Goal: Task Accomplishment & Management: Use online tool/utility

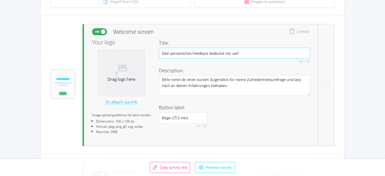
scroll to position [108, 0]
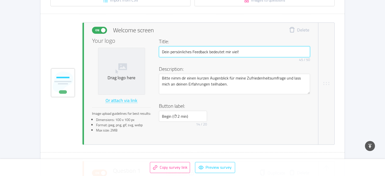
click at [194, 54] on input "Dein persönliches Feedback bedeutet mir viel!" at bounding box center [234, 51] width 151 height 11
paste input "Feedback rockt – und bringt uns beide weiter"
click at [198, 52] on input "Dein Feedback rockt – und bringt uns beide weiter!" at bounding box center [234, 51] width 151 height 11
type input "Dein Feedback rockt und bringt uns beide weiter!"
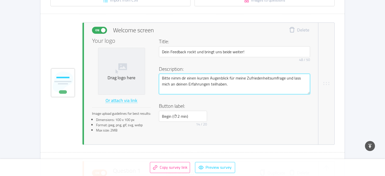
click at [188, 85] on textarea "Bitte nimm dir einen kurzen Augenblick für meine Zufriedenheitsumfrage und lass…" at bounding box center [234, 84] width 151 height 21
paste textarea "Nimm dir 2 Minuten für ein ehrliches Feedback. Deine Antworten helfen mir, mein…"
type textarea "Nimm dir 2 Minuten für ein ehrliches Feedback. Deine Antworten helfen mir, mein…"
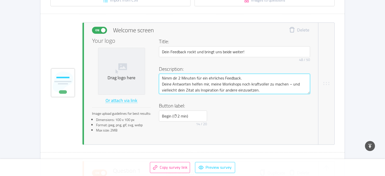
click at [291, 84] on textarea "Nimm dir 2 Minuten für ein ehrliches Feedback. Deine Antworten helfen mir, mein…" at bounding box center [234, 84] width 151 height 21
type textarea "Nimm dir 2 Minuten für ein ehrliches Feedback. Deine Antworten helfen mir, mein…"
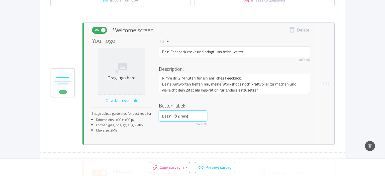
click at [176, 120] on input "Begin (⏱2 min)" at bounding box center [183, 116] width 48 height 11
paste input "Los geht’s 🚀 (2 Min"
click at [185, 116] on input "Los geht’s 🚀 (2 Min" at bounding box center [183, 116] width 48 height 11
click at [178, 116] on input "Los geht’s 🚀 (2 Min" at bounding box center [183, 116] width 48 height 11
click at [182, 116] on input "Los geht’s 🚀 (2 Min" at bounding box center [183, 116] width 48 height 11
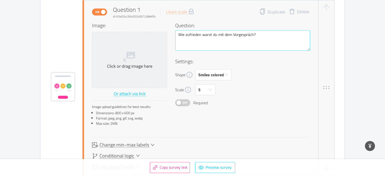
scroll to position [271, 0]
type input "Los geht’s🚀 (2 Min)"
click at [226, 39] on textarea "Wie zufrieden warst du mit dem Vorgespräch?" at bounding box center [242, 39] width 135 height 21
paste textarea "klar und gut begleitet hast du dich im Vorgespräch gefühlt"
type textarea "Wie klar und gut begleitet hast du dich im Vorgespräch gefühlt?"
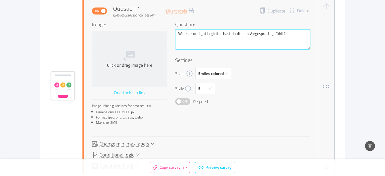
type textarea "Wie klar und gut begleitet hast du dich im Vorgespräch gefühlt?"
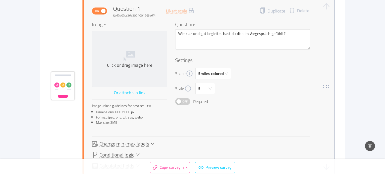
click at [129, 144] on span "Change min-max labels" at bounding box center [125, 144] width 50 height 5
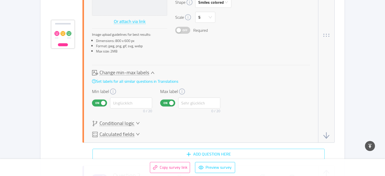
scroll to position [345, 0]
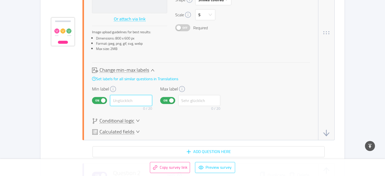
click at [123, 101] on input "text" at bounding box center [131, 100] width 42 height 11
paste input "Überhaupt nicht klar"
type input "Überhaupt nicht klar"
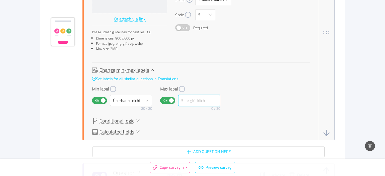
click at [201, 103] on input "text" at bounding box center [199, 100] width 42 height 11
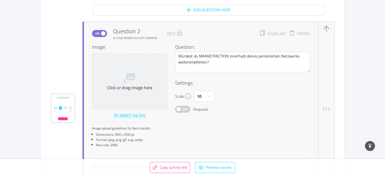
scroll to position [480, 0]
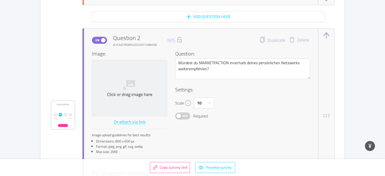
type input "Sehr klar"
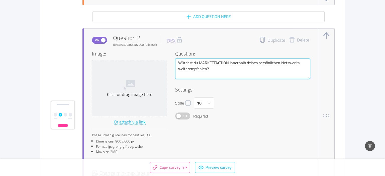
click at [206, 76] on textarea "Würdest du MARKETFACTION innerhalb deines persönlichen Netzwerks weiterempfehle…" at bounding box center [242, 69] width 135 height 21
paste textarea "ie wahrscheinlich ist es, dass du MARKETFACTION Kolleg:innen oder Geschäftspart…"
type textarea "Wie wahrscheinlich ist es, dass du MARKETFACTION Kolleg:innen oder Geschäftspar…"
paste textarea "jemandem empfiehlst, der keine Schablonen will, sondern eine Strategie, die wir…"
type textarea "Wie wahrscheinlich ist es, dass du MARKETFACTION jemandem empfiehlst, der keine…"
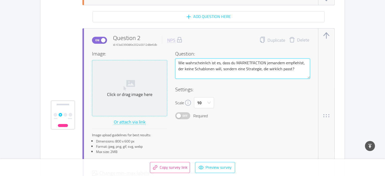
type textarea "Wie wahrscheinlich ist es, dass du MARKETFACTION jemandem empfiehlst, der keine…"
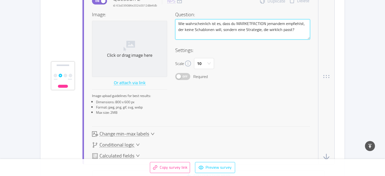
scroll to position [534, 0]
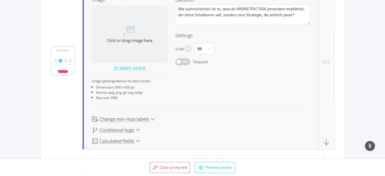
click at [136, 117] on span "Change min-max labels" at bounding box center [125, 119] width 50 height 5
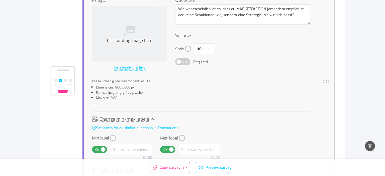
scroll to position [554, 0]
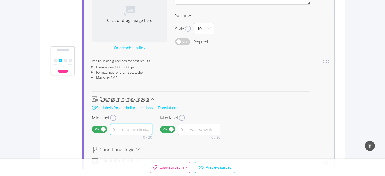
click at [129, 129] on input "text" at bounding box center [131, 129] width 42 height 11
type input "Auf keinen Fall"
click at [202, 130] on input "text" at bounding box center [199, 129] width 42 height 11
paste input "Definitiv – ohne Zög"
drag, startPoint x: 214, startPoint y: 130, endPoint x: 195, endPoint y: 131, distance: 18.8
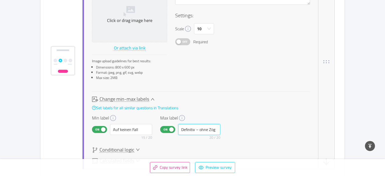
click at [195, 131] on input "Definitiv – ohne Zög" at bounding box center [199, 129] width 42 height 11
type input "Definitiv"
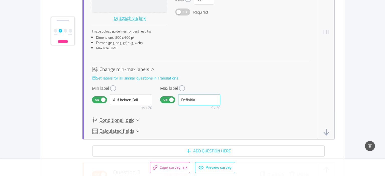
scroll to position [581, 0]
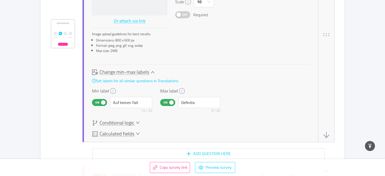
click at [130, 125] on span "Conditional logic" at bounding box center [117, 123] width 35 height 5
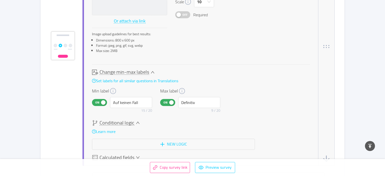
scroll to position [593, 0]
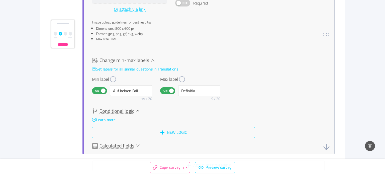
click at [161, 135] on button "New logic" at bounding box center [173, 132] width 163 height 11
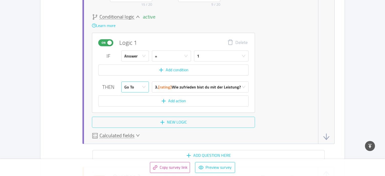
scroll to position [689, 0]
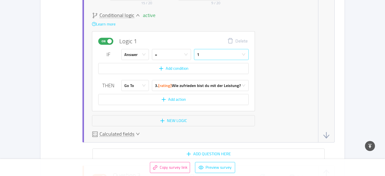
click at [215, 57] on div "1" at bounding box center [219, 54] width 45 height 11
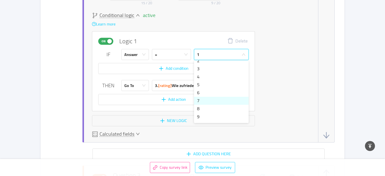
scroll to position [20, 0]
click at [203, 109] on li "9" at bounding box center [221, 110] width 55 height 8
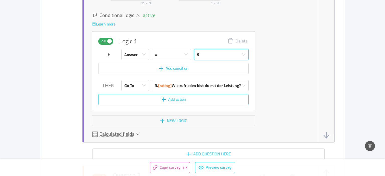
scroll to position [743, 0]
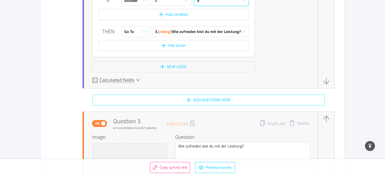
click at [185, 101] on button "Add question here" at bounding box center [208, 100] width 232 height 11
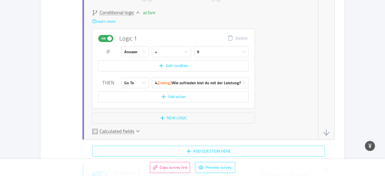
scroll to position [692, 0]
click at [185, 85] on div "4. [rating] Wie zufrieden bist du mit der Leistung?" at bounding box center [198, 83] width 86 height 11
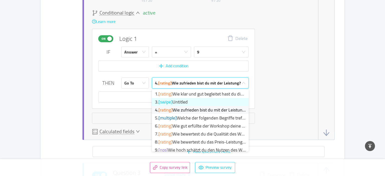
click at [184, 103] on li "3. [swipe] Untitled" at bounding box center [200, 102] width 97 height 8
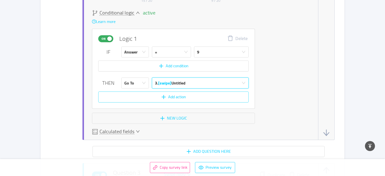
click at [150, 97] on button "Add action" at bounding box center [173, 97] width 150 height 11
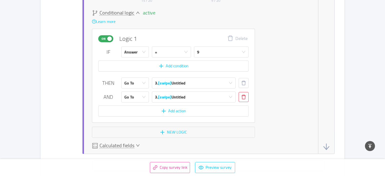
click at [242, 97] on button "button" at bounding box center [244, 97] width 10 height 10
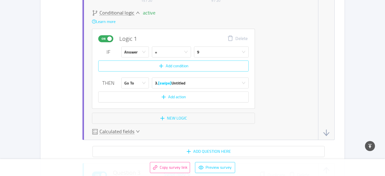
click at [176, 67] on button "Add condition" at bounding box center [173, 66] width 150 height 11
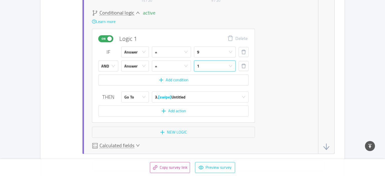
click at [210, 67] on div "1" at bounding box center [213, 66] width 32 height 11
click at [199, 130] on li "10" at bounding box center [215, 130] width 42 height 8
click at [113, 67] on icon "icon: down" at bounding box center [113, 66] width 4 height 4
click at [112, 86] on li "OR" at bounding box center [108, 85] width 20 height 8
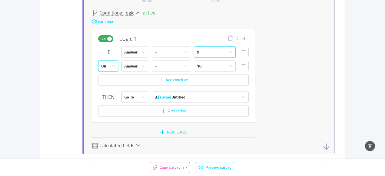
click at [212, 50] on div "9" at bounding box center [213, 52] width 32 height 11
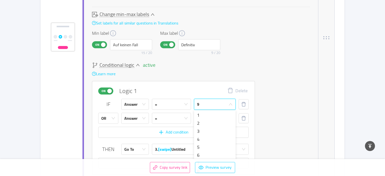
scroll to position [637, 0]
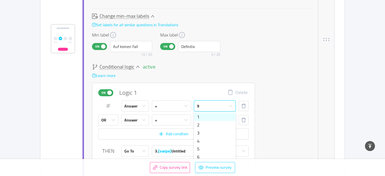
click at [205, 116] on li "1" at bounding box center [215, 117] width 42 height 8
click at [210, 120] on div "10" at bounding box center [213, 120] width 32 height 11
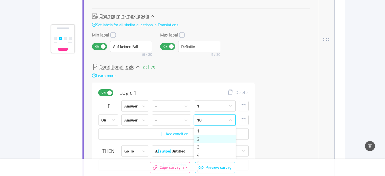
scroll to position [623, 0]
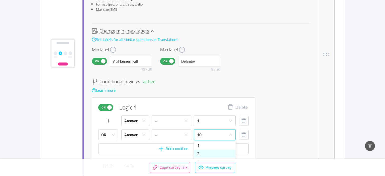
click at [200, 150] on li "2" at bounding box center [215, 154] width 42 height 8
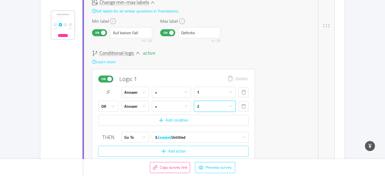
scroll to position [677, 0]
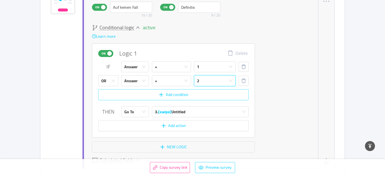
click at [161, 93] on button "Add condition" at bounding box center [173, 94] width 150 height 11
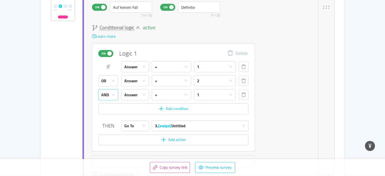
click at [111, 98] on div "AND" at bounding box center [106, 95] width 11 height 11
click at [113, 113] on li "OR" at bounding box center [108, 114] width 20 height 8
click at [230, 94] on icon "icon: down" at bounding box center [231, 95] width 4 height 4
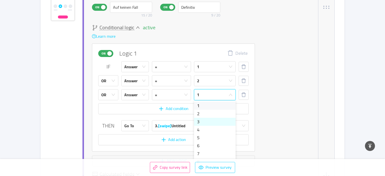
click at [208, 122] on li "3" at bounding box center [215, 122] width 42 height 8
click at [124, 110] on button "Add condition" at bounding box center [173, 109] width 150 height 11
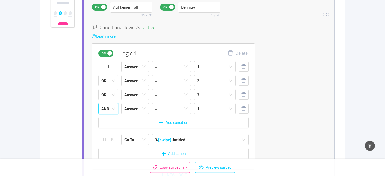
click at [101, 110] on div "AND" at bounding box center [108, 109] width 20 height 11
click at [107, 128] on li "OR" at bounding box center [108, 128] width 20 height 8
click at [221, 110] on div "1" at bounding box center [213, 109] width 32 height 11
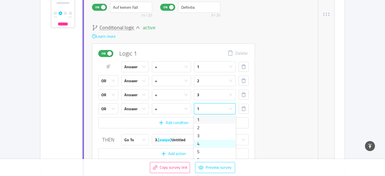
click at [200, 145] on li "4" at bounding box center [215, 144] width 42 height 8
click at [155, 127] on button "Add condition" at bounding box center [173, 123] width 150 height 11
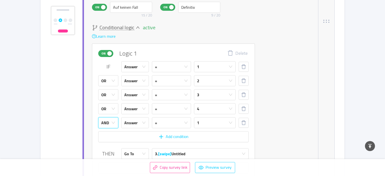
click at [104, 125] on div "AND" at bounding box center [105, 123] width 8 height 11
click at [107, 141] on li "OR" at bounding box center [108, 142] width 20 height 8
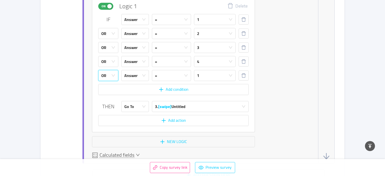
scroll to position [731, 0]
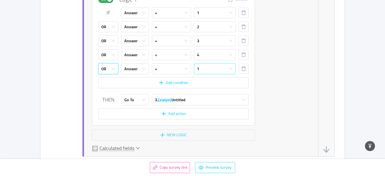
click at [205, 71] on div "1" at bounding box center [213, 69] width 32 height 11
click at [203, 112] on li "5" at bounding box center [215, 112] width 42 height 8
click at [156, 86] on button "Add condition" at bounding box center [173, 82] width 150 height 11
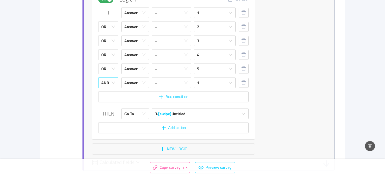
click at [114, 86] on div "AND" at bounding box center [108, 82] width 20 height 11
click at [112, 101] on li "OR" at bounding box center [108, 102] width 20 height 8
click at [223, 83] on div "1" at bounding box center [213, 83] width 32 height 11
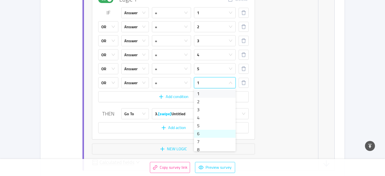
click at [199, 134] on li "6" at bounding box center [215, 134] width 42 height 8
click at [143, 100] on button "Add condition" at bounding box center [173, 96] width 150 height 11
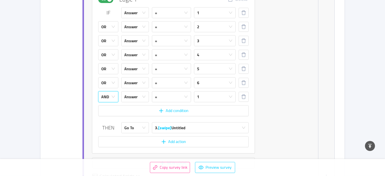
click at [104, 98] on div "AND" at bounding box center [105, 97] width 8 height 11
click at [111, 117] on li "OR" at bounding box center [108, 116] width 20 height 8
click at [217, 95] on div "1" at bounding box center [213, 97] width 32 height 11
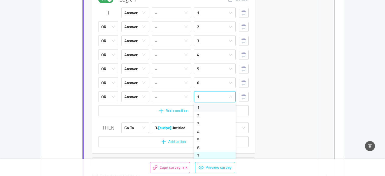
drag, startPoint x: 208, startPoint y: 156, endPoint x: 205, endPoint y: 154, distance: 2.9
click at [208, 156] on li "7" at bounding box center [215, 156] width 42 height 8
click at [132, 108] on button "Add condition" at bounding box center [173, 111] width 150 height 11
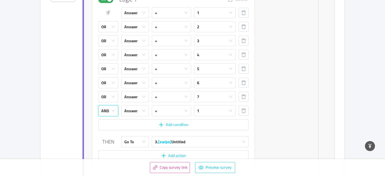
click at [103, 110] on div "AND" at bounding box center [105, 111] width 8 height 11
click at [104, 130] on li "OR" at bounding box center [108, 130] width 20 height 8
click at [218, 111] on div "1" at bounding box center [213, 111] width 32 height 11
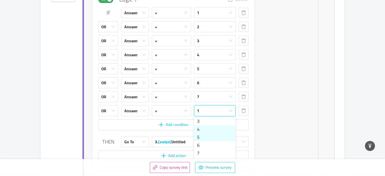
scroll to position [20, 0]
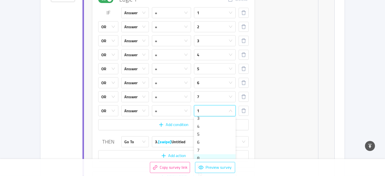
click at [203, 158] on li "8" at bounding box center [215, 159] width 42 height 8
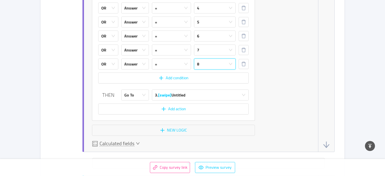
scroll to position [785, 0]
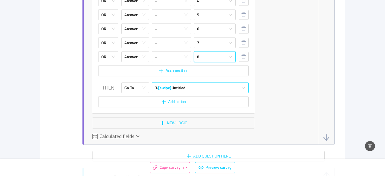
click at [191, 85] on div "3. [swipe] Untitled" at bounding box center [198, 88] width 87 height 11
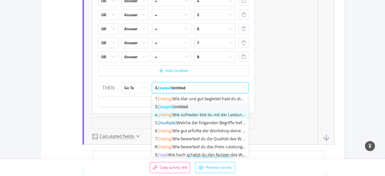
click at [181, 118] on li "4. [rating] Wie zufrieden bist du mit der Leistung?" at bounding box center [200, 115] width 97 height 8
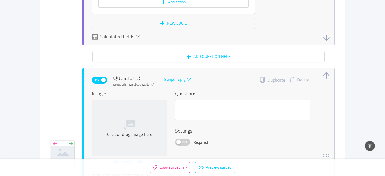
scroll to position [893, 0]
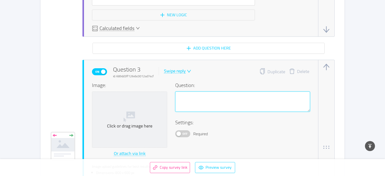
click at [197, 103] on textarea at bounding box center [242, 102] width 135 height 21
paste textarea "Welche Worte würdest du nutzen, wenn du MARKETFACTION weiterempfiehlst?"
type textarea "Welche Worte würdest du nutzen, wenn du MARKETFACTION weiterempfiehlst?"
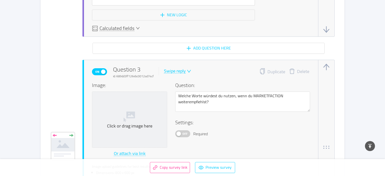
click at [177, 72] on div "Swipe reply" at bounding box center [175, 71] width 22 height 5
click at [180, 96] on li "Multiple answer" at bounding box center [181, 95] width 36 height 8
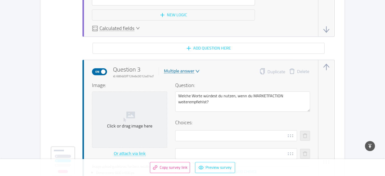
click at [182, 71] on div "Multiple answer" at bounding box center [179, 71] width 30 height 5
click at [182, 111] on li "Open answer" at bounding box center [181, 111] width 36 height 8
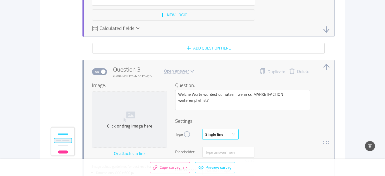
click at [217, 134] on div "Single line" at bounding box center [214, 134] width 18 height 11
click at [216, 153] on li "Multi line" at bounding box center [220, 154] width 36 height 8
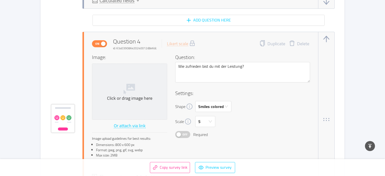
scroll to position [1110, 0]
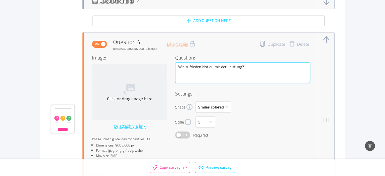
click at [216, 68] on textarea "Wie zufrieden bist du mit der Leistung?" at bounding box center [242, 73] width 135 height 21
paste textarea "sehr hat die Leistung deine Erwartungen erfüllt"
type textarea "Wie sehr hat die Leistung deine Erwartungen erfüllt?"
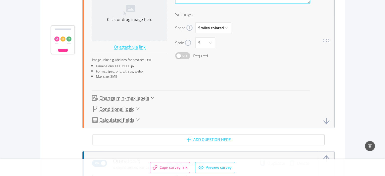
scroll to position [1218, 0]
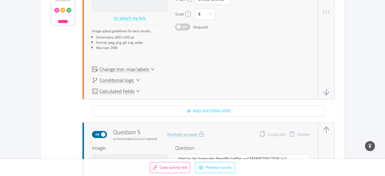
click at [137, 68] on span "Change min-max labels" at bounding box center [125, 69] width 50 height 5
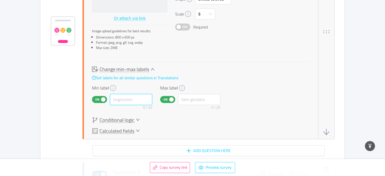
click at [132, 102] on input "text" at bounding box center [131, 99] width 42 height 11
paste input "Erwartungen nicht er"
paste input "nicht erfüllt"
type input "nicht erfüllt"
click at [192, 104] on input "text" at bounding box center [199, 99] width 42 height 11
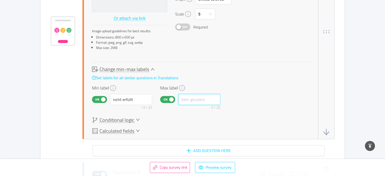
paste input "Erwartungen übertrof"
type input "Erwartungen übertrof"
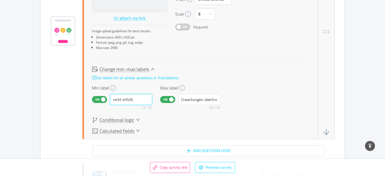
click at [131, 99] on input "nicht erfüllt" at bounding box center [131, 99] width 42 height 11
paste input "Überhaupt nicht hilf"
click at [125, 101] on input "Überhaupt nicht hilf" at bounding box center [131, 99] width 42 height 11
click at [137, 99] on input "Gar nicht hilf" at bounding box center [131, 99] width 42 height 11
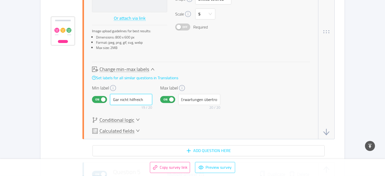
type input "Gar nicht hilfreich"
click at [202, 100] on input "Erwartungen übertrof" at bounding box center [199, 99] width 42 height 11
paste input "[PERSON_NAME]"
type input "[PERSON_NAME]"
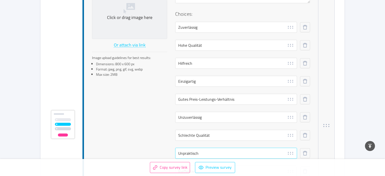
scroll to position [1408, 0]
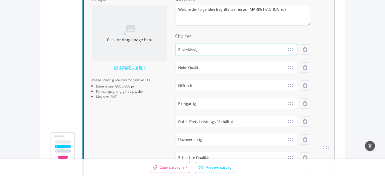
click at [193, 51] on input "Zuverlässig" at bounding box center [236, 49] width 122 height 11
paste input "Klar & strukturiert"
type input "Klar & strukturiert"
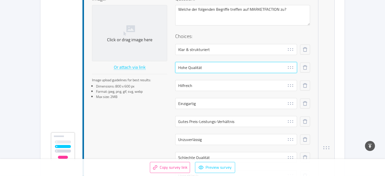
click at [191, 70] on input "Hohe Qualität" at bounding box center [236, 67] width 122 height 11
paste input "Inspirierend"
type input "Inspirierend"
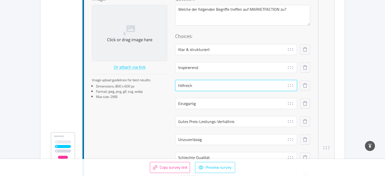
click at [187, 88] on input "Hilfreich" at bounding box center [236, 85] width 122 height 11
paste input "Strategisch tiefgehend"
type input "Strategisch tiefgehend"
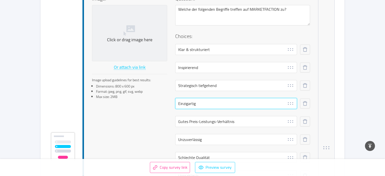
click at [186, 102] on input "Einzigartig" at bounding box center [236, 103] width 122 height 11
paste input "Mutig & ehrlich"
type input "Mutig & ehrlich"
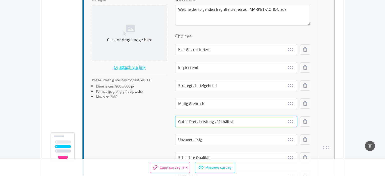
click at [188, 125] on input "Gutes Preis-Leistungs-Verhältnis" at bounding box center [236, 121] width 122 height 11
paste input "Einzigartig"
type input "Einzigartig"
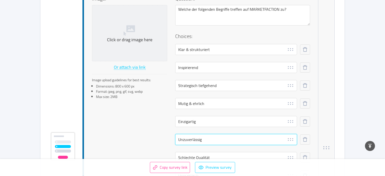
click at [186, 144] on input "Unzuverlässig" at bounding box center [236, 139] width 122 height 11
click at [186, 143] on input "Unzuverlässig" at bounding box center [236, 139] width 122 height 11
click at [187, 140] on input "Unzuverlässig" at bounding box center [236, 139] width 122 height 11
paste input "Hilfreich"
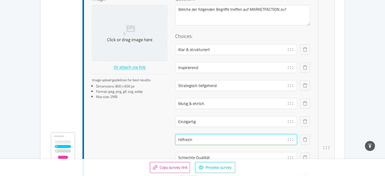
type input "Hilfreich"
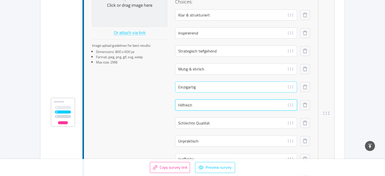
scroll to position [1462, 0]
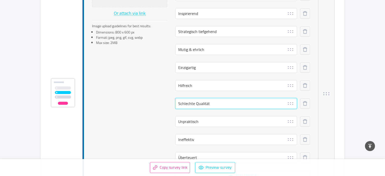
click at [192, 106] on input "Schlechte Qualität" at bounding box center [236, 103] width 122 height 11
paste input "Begeisternd"
type input "Begeisternd"
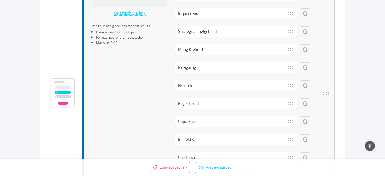
click at [194, 127] on div at bounding box center [236, 130] width 122 height 7
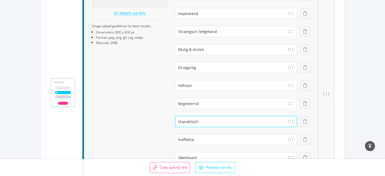
click at [194, 123] on input "Unpraktisch" at bounding box center [236, 121] width 122 height 11
paste input "Professionell"
type input "Professionell"
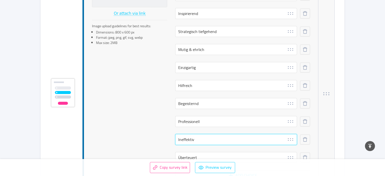
click at [187, 136] on input "Ineffektiv" at bounding box center [236, 139] width 122 height 11
paste input "Authentisch"
type input "Authentisch"
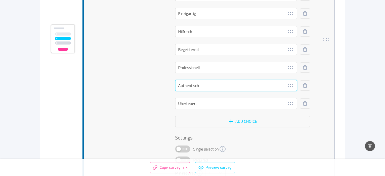
scroll to position [1516, 0]
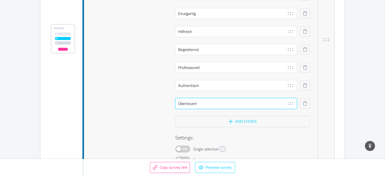
click at [186, 101] on input "Überteuert" at bounding box center [236, 103] width 122 height 11
paste input "Auf Augenhöhe"
type input "Auf Augenhöhe"
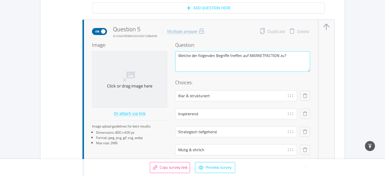
scroll to position [1354, 0]
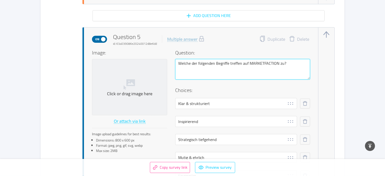
click at [201, 68] on textarea "Welche der folgenden Begriffe treffen auf MARKETFACTION zu?" at bounding box center [242, 69] width 135 height 21
paste textarea "Begriffe beschreiben MARKETFACTION für dich am besten"
type textarea "[PERSON_NAME] Begriffe beschreiben MARKETFACTION für dich am besten?"
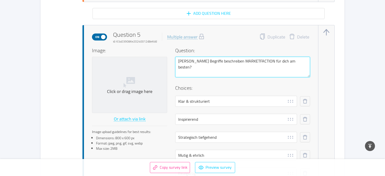
scroll to position [1326, 0]
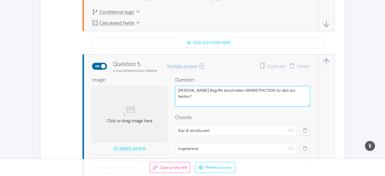
type textarea "[PERSON_NAME] Begriffe beschreiben MARKETFACTION für dich am besten?"
type textarea "[PERSON_NAME] Begriffe beschreiben MARKETFACTION für dich am besten? ("
type textarea "[PERSON_NAME] Begriffe beschreiben MARKETFACTION für dich am besten? (M"
type textarea "[PERSON_NAME] Begriffe beschreiben MARKETFACTION für dich am besten? (Me"
type textarea "[PERSON_NAME] Begriffe beschreiben MARKETFACTION für dich am besten? (Meh"
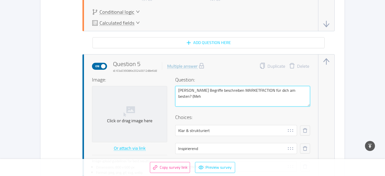
type textarea "[PERSON_NAME] Begriffe beschreiben MARKETFACTION für dich am besten? (Mehr"
type textarea "[PERSON_NAME] Begriffe beschreiben MARKETFACTION für dich am besten? (Mehrf"
type textarea "[PERSON_NAME] Begriffe beschreiben MARKETFACTION für dich am besten? (Mehrfa"
type textarea "[PERSON_NAME] Begriffe beschreiben MARKETFACTION für dich am besten? (Mehrfac"
type textarea "[PERSON_NAME] Begriffe beschreiben MARKETFACTION für dich am besten? (Mehrfach"
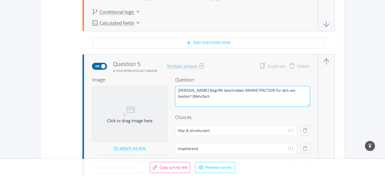
type textarea "[PERSON_NAME] Begriffe beschreiben MARKETFACTION für dich am besten? (Mehrfacha"
type textarea "[PERSON_NAME] Begriffe beschreiben MARKETFACTION für dich am besten? (Mehrfachau"
type textarea "[PERSON_NAME] Begriffe beschreiben MARKETFACTION für dich am besten? (Mehrfacha…"
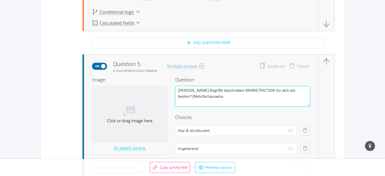
type textarea "[PERSON_NAME] Begriffe beschreiben MARKETFACTION für dich am besten? (Mehrfacha…"
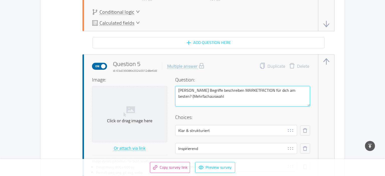
type textarea "[PERSON_NAME] Begriffe beschreiben MARKETFACTION für dich am besten? (Mehrfacha…"
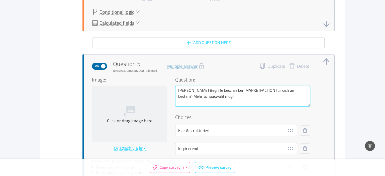
type textarea "[PERSON_NAME] Begriffe beschreiben MARKETFACTION für dich am besten? (Mehrfacha…"
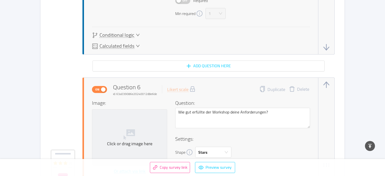
scroll to position [1705, 0]
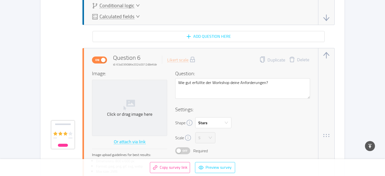
type textarea "[PERSON_NAME] Begriffe beschreiben MARKETFACTION für dich am besten? (Mehrfacha…"
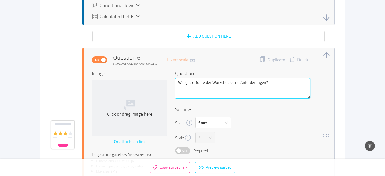
click at [211, 96] on textarea "Wie gut erfüllte der Workshop deine Anforderungen?" at bounding box center [242, 88] width 135 height 21
paste textarea "sehr hat der Workshop deine Erwartungen erfüllt"
type textarea "Wie sehr hat der Workshop deine Erwartungen erfüllt?"
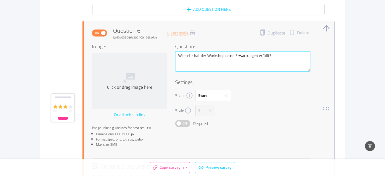
scroll to position [1787, 0]
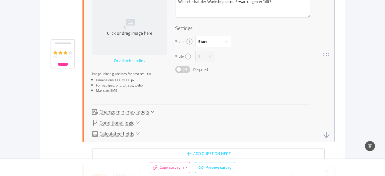
click at [122, 110] on span "Change min-max labels" at bounding box center [125, 112] width 50 height 5
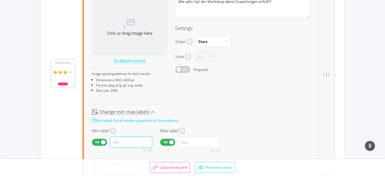
click at [135, 146] on input "text" at bounding box center [131, 142] width 42 height 11
paste input "Gar nicht erfüllt"
type input "Gar nicht erfüllt"
click at [188, 144] on input "text" at bounding box center [199, 142] width 42 height 11
paste input "Voll erfüllt"
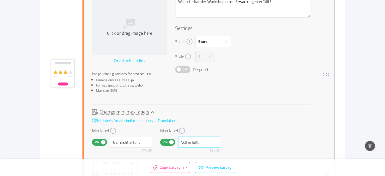
type input "Voll erfüllt"
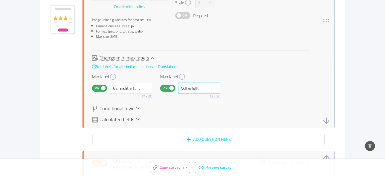
scroll to position [1841, 0]
click at [177, 138] on button "Add question here" at bounding box center [208, 139] width 232 height 11
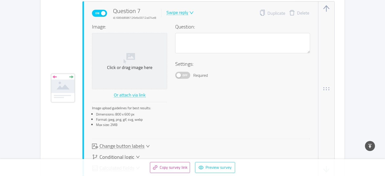
scroll to position [1991, 0]
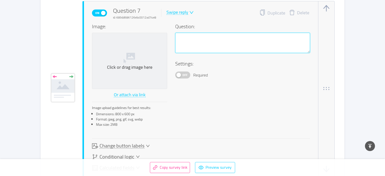
click at [200, 45] on textarea at bounding box center [242, 43] width 135 height 21
paste textarea "Was genau hat den Workshop für dich besonders wertvoll gemacht?"
type textarea "Was genau hat den Workshop für dich besonders wertvoll gemacht?"
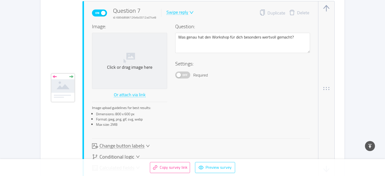
click at [173, 13] on div "Swipe reply" at bounding box center [177, 12] width 22 height 5
click at [174, 53] on li "Open answer" at bounding box center [184, 52] width 36 height 8
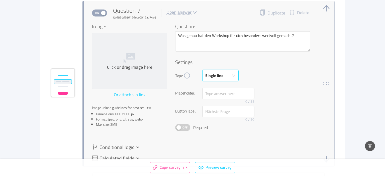
click at [218, 79] on div "Single line" at bounding box center [214, 75] width 18 height 11
click at [216, 93] on li "Multi line" at bounding box center [220, 94] width 36 height 8
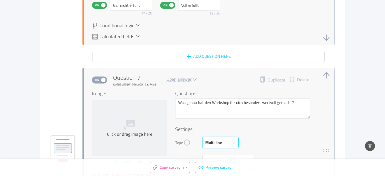
scroll to position [1910, 0]
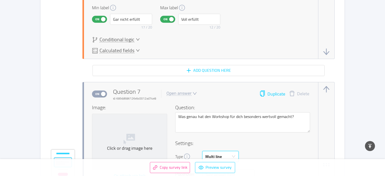
click at [268, 95] on button "Duplicate" at bounding box center [272, 94] width 26 height 7
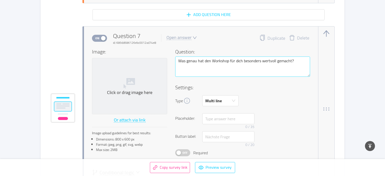
scroll to position [1960, 0]
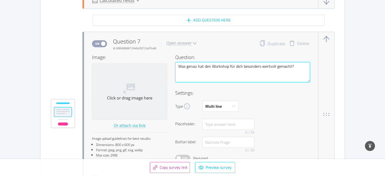
click at [214, 81] on textarea "Was genau hat den Workshop für dich besonders wertvoll gemacht?" at bounding box center [242, 72] width 135 height 21
paste textarea "hätte dir gefehlt oder was hätte es noch besser"
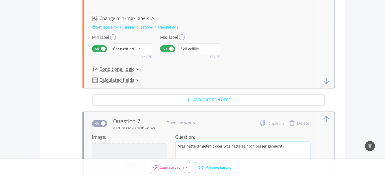
scroll to position [1879, 0]
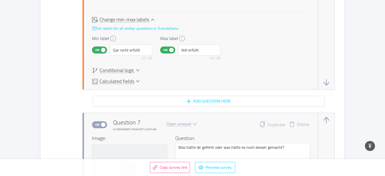
click at [122, 70] on span "Conditional logic" at bounding box center [117, 70] width 35 height 5
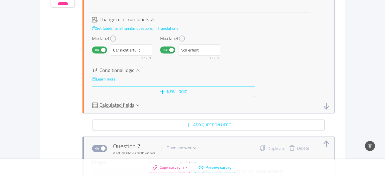
click at [125, 92] on button "New logic" at bounding box center [173, 91] width 163 height 11
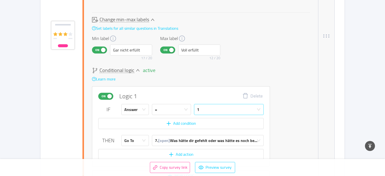
click at [220, 111] on div "1" at bounding box center [227, 110] width 60 height 11
click at [120, 122] on button "Add condition" at bounding box center [180, 123] width 165 height 11
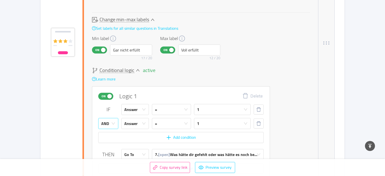
click at [106, 122] on div "AND" at bounding box center [105, 124] width 8 height 11
click at [109, 139] on li "OR" at bounding box center [108, 142] width 20 height 8
click at [201, 122] on div "1" at bounding box center [220, 124] width 47 height 11
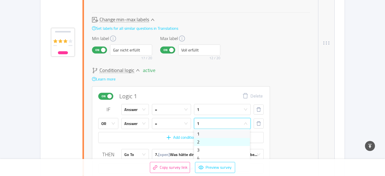
click at [204, 143] on li "2" at bounding box center [222, 142] width 56 height 8
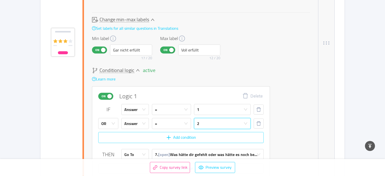
click at [127, 138] on button "Add condition" at bounding box center [180, 137] width 165 height 11
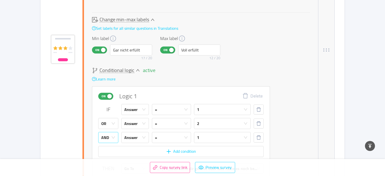
click at [110, 134] on div "AND" at bounding box center [106, 138] width 11 height 11
click at [108, 156] on li "OR" at bounding box center [108, 156] width 20 height 8
click at [213, 135] on div "1" at bounding box center [220, 138] width 47 height 11
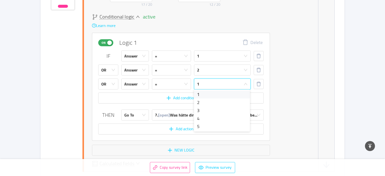
scroll to position [1933, 0]
click at [209, 110] on li "3" at bounding box center [222, 110] width 56 height 8
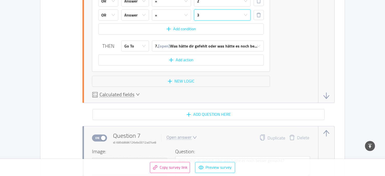
scroll to position [2015, 0]
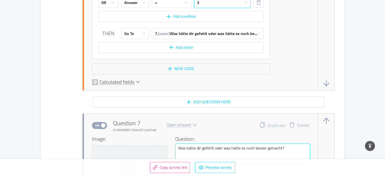
click at [187, 147] on textarea "Was hätte dir gefehlt oder was hätte es noch besser gemacht?" at bounding box center [242, 154] width 135 height 21
type textarea "Was hdir gefehlt oder was hätte es noch besser gemacht?"
type textarea "Was hatdir gefehlt oder was hätte es noch besser gemacht?"
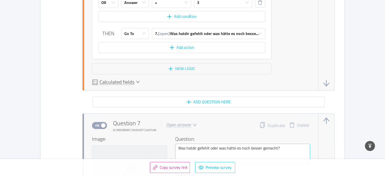
scroll to position [2114, 0]
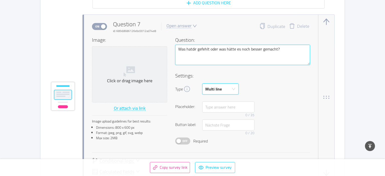
click at [193, 49] on textarea "Was hatdir gefehlt oder was hätte es noch besser gemacht?" at bounding box center [242, 55] width 135 height 21
click at [193, 50] on textarea "Was hatdir gefehlt oder was hätte es noch besser gemacht?" at bounding box center [242, 55] width 135 height 21
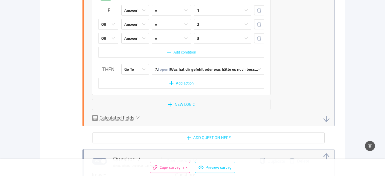
scroll to position [1951, 0]
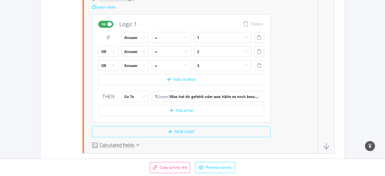
type textarea "Was hat dir gefehlt oder was hätte es noch besser gemacht?"
click at [184, 131] on button "New logic" at bounding box center [181, 132] width 178 height 11
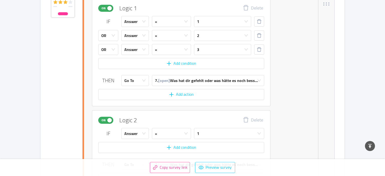
scroll to position [1978, 0]
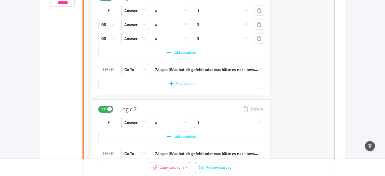
click at [213, 124] on div "1" at bounding box center [227, 123] width 61 height 11
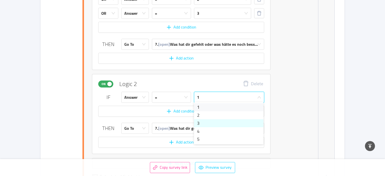
scroll to position [2006, 0]
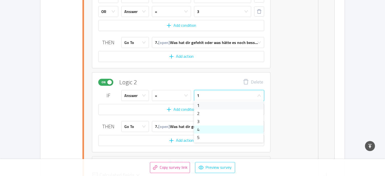
click at [203, 130] on li "4" at bounding box center [228, 130] width 69 height 8
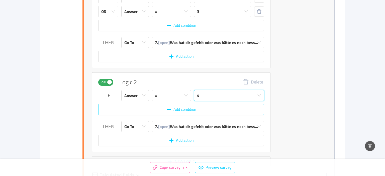
click at [114, 110] on button "Add condition" at bounding box center [181, 109] width 166 height 11
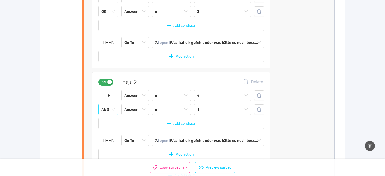
click at [110, 108] on div "AND" at bounding box center [106, 110] width 11 height 11
click at [104, 128] on li "OR" at bounding box center [108, 128] width 20 height 8
click at [216, 108] on div "1" at bounding box center [221, 110] width 48 height 11
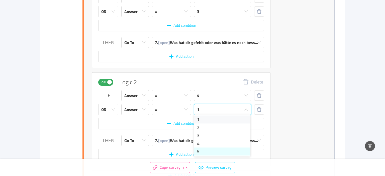
click at [204, 151] on li "5" at bounding box center [222, 152] width 56 height 8
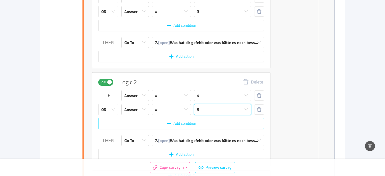
click at [183, 126] on button "Add condition" at bounding box center [181, 123] width 166 height 11
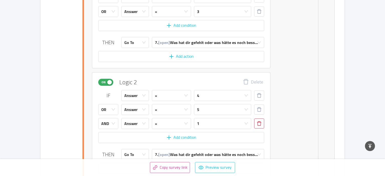
click at [259, 122] on button "button" at bounding box center [259, 124] width 10 height 10
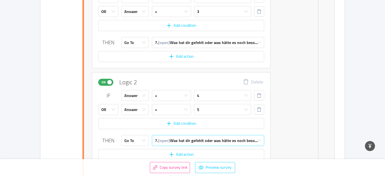
click at [215, 139] on div "7. [open] Was hat dir gefehlt oder was hätte es noch bess..." at bounding box center [206, 141] width 103 height 11
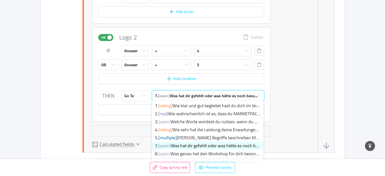
scroll to position [2060, 0]
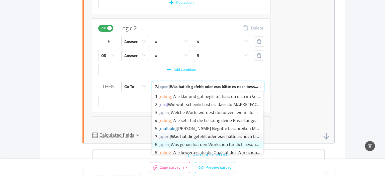
click at [200, 144] on li "8. [open] Was genau hat den Workshop für dich besonders w..." at bounding box center [208, 145] width 112 height 8
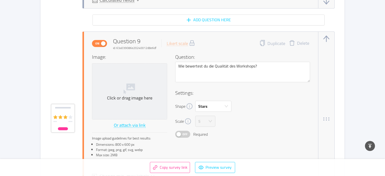
scroll to position [2574, 0]
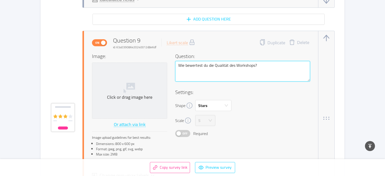
click at [205, 67] on textarea "Wie bewertest du die Qualität des Workshops?" at bounding box center [242, 71] width 135 height 21
paste textarea "würdest du die Qualität des Workshops beschreiben – von Inhalten bis zur Umsetz…"
type textarea "Wie würdest du die Qualität des Workshops beschreiben – von Inhalten bis zur Um…"
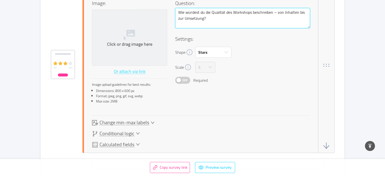
scroll to position [2655, 0]
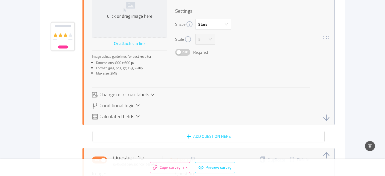
click at [127, 92] on span "Change min-max labels" at bounding box center [125, 94] width 50 height 5
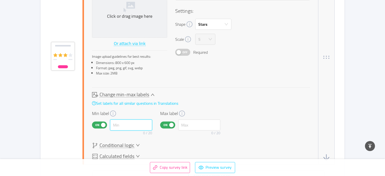
click at [123, 122] on input "text" at bounding box center [131, 125] width 42 height 11
paste input "Sehr schwach"
type input "Sehr schwach"
click at [195, 125] on input "text" at bounding box center [199, 125] width 42 height 11
paste input "Hervorragend"
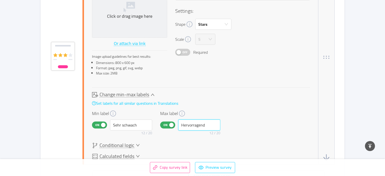
type input "Hervorragend"
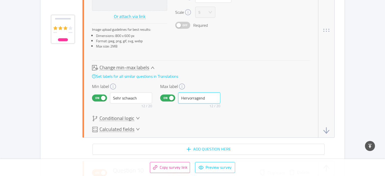
scroll to position [2709, 0]
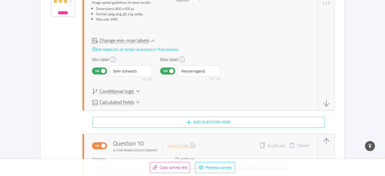
click at [201, 123] on button "Add question here" at bounding box center [208, 122] width 232 height 11
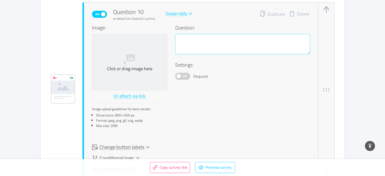
scroll to position [2841, 0]
click at [175, 11] on div "Swipe reply" at bounding box center [176, 13] width 22 height 5
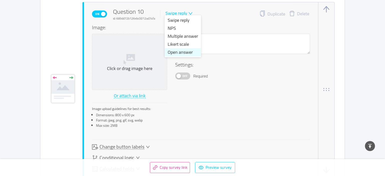
click at [177, 52] on li "Open answer" at bounding box center [183, 52] width 36 height 8
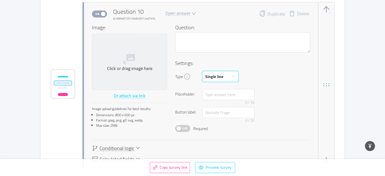
click at [217, 77] on div "Single line" at bounding box center [214, 76] width 18 height 11
click at [215, 96] on li "Multi line" at bounding box center [220, 95] width 36 height 8
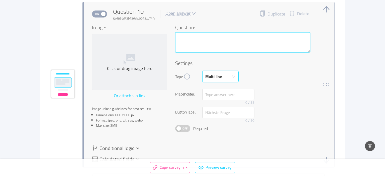
click at [216, 40] on textarea at bounding box center [242, 42] width 135 height 21
paste textarea "Was hätte dir gefehlt, damit die Qualität für dich top ist?"
type textarea "Was hätte dir gefehlt, damit die Qualität für dich top ist?"
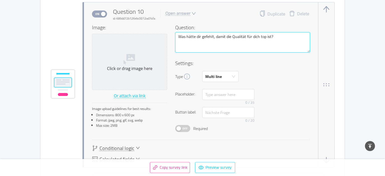
click at [192, 36] on textarea "Was hätte dir gefehlt, damit die Qualität für dich top ist?" at bounding box center [242, 42] width 135 height 21
type textarea "Was hadir gefehlt, damit die Qualität für dich top ist?"
type textarea "Was hatdir gefehlt, damit die Qualität für dich top ist?"
type textarea "Was hat dir gefehlt, damit die Qualität für dich top ist?"
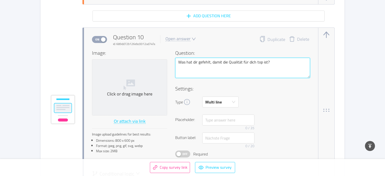
scroll to position [2814, 0]
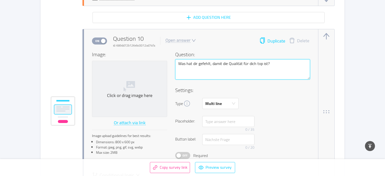
type textarea "Was hat dir gefehlt, damit die Qualität für dich top ist?"
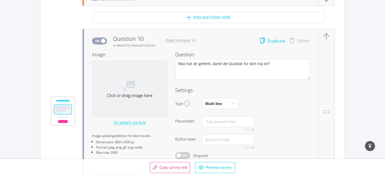
click at [276, 39] on button "Duplicate" at bounding box center [272, 41] width 26 height 7
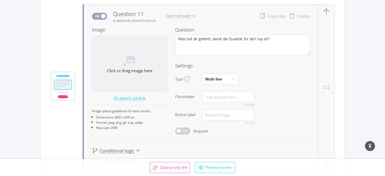
scroll to position [3027, 0]
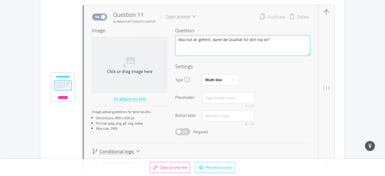
click at [212, 42] on textarea "Was hat dir gefehlt, damit die Qualität für dich top ist?" at bounding box center [242, 45] width 135 height 21
paste textarea "genau hat die Qualität für dich ausgemach"
type textarea "Was genau hat die Qualität für dich ausgemacht?"
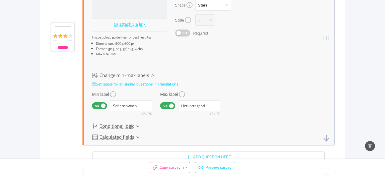
scroll to position [2703, 0]
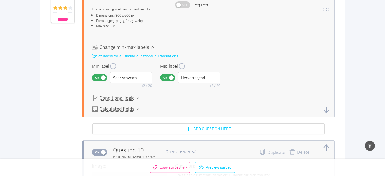
type textarea "Was genau hat die Qualität für dich ausgemacht?"
click at [115, 98] on span "Conditional logic" at bounding box center [117, 98] width 35 height 5
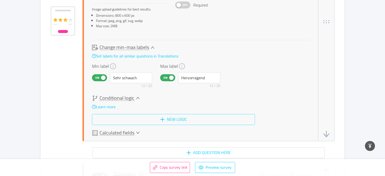
click at [118, 118] on button "New logic" at bounding box center [173, 119] width 163 height 11
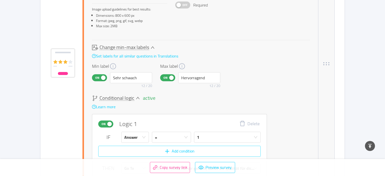
click at [135, 150] on button "Add condition" at bounding box center [179, 151] width 162 height 11
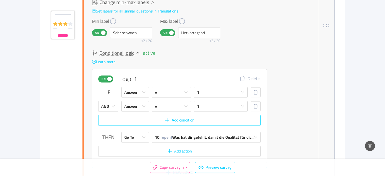
scroll to position [2784, 0]
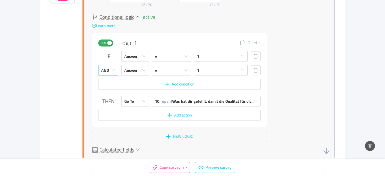
click at [105, 72] on div "AND" at bounding box center [105, 70] width 8 height 11
click at [109, 86] on li "OR" at bounding box center [108, 88] width 20 height 8
click at [212, 70] on div "1" at bounding box center [219, 70] width 44 height 11
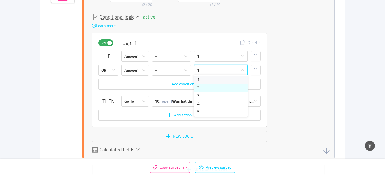
click at [210, 87] on li "2" at bounding box center [221, 88] width 54 height 8
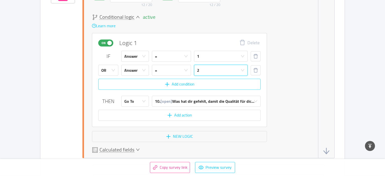
click at [111, 87] on button "Add condition" at bounding box center [179, 84] width 162 height 11
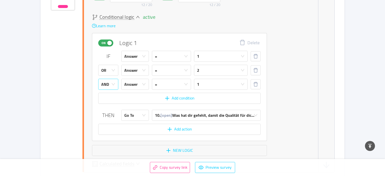
click at [108, 84] on div "AND" at bounding box center [105, 84] width 8 height 11
click at [110, 103] on li "OR" at bounding box center [108, 102] width 20 height 8
click at [222, 83] on div "1" at bounding box center [219, 84] width 44 height 11
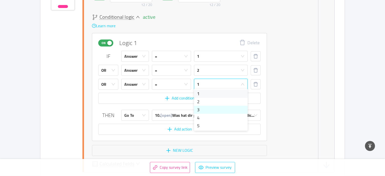
click at [202, 110] on li "3" at bounding box center [221, 110] width 54 height 8
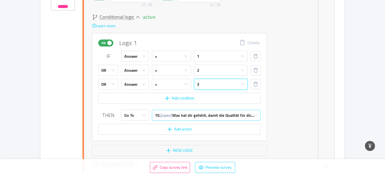
click at [171, 114] on span "[open]" at bounding box center [166, 116] width 12 height 8
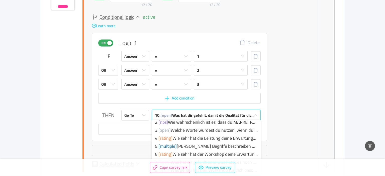
click at [171, 114] on span "[open]" at bounding box center [166, 116] width 12 height 8
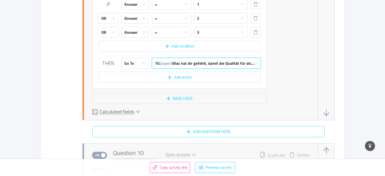
scroll to position [2838, 0]
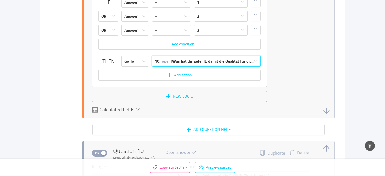
click at [165, 94] on button "New logic" at bounding box center [179, 96] width 175 height 11
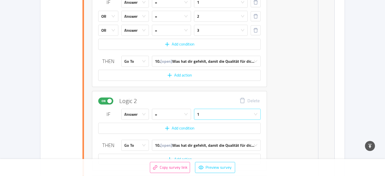
click at [218, 113] on div "1" at bounding box center [225, 114] width 57 height 11
click at [205, 149] on li "4" at bounding box center [227, 148] width 67 height 8
click at [184, 128] on button "Add condition" at bounding box center [179, 128] width 162 height 11
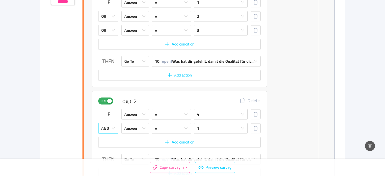
click at [107, 125] on div "AND" at bounding box center [105, 128] width 8 height 11
click at [107, 146] on li "OR" at bounding box center [108, 146] width 20 height 8
click at [209, 126] on div "1" at bounding box center [219, 128] width 44 height 11
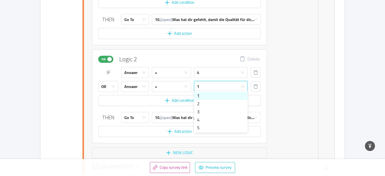
scroll to position [2892, 0]
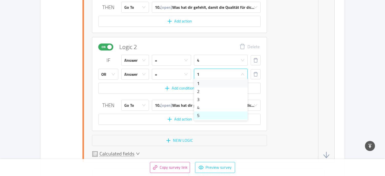
click at [207, 113] on li "5" at bounding box center [221, 116] width 54 height 8
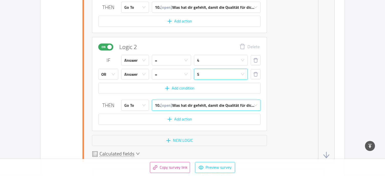
click at [170, 106] on span "[open]" at bounding box center [166, 106] width 12 height 8
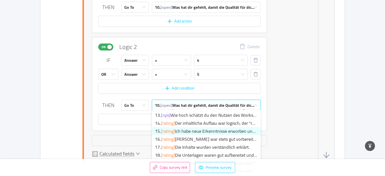
scroll to position [46, 0]
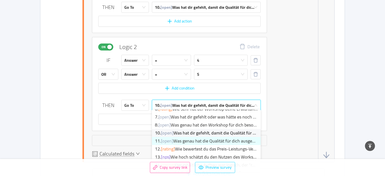
click at [178, 141] on li "11. [open] Was genau hat die Qualität für dich ausgemacht?" at bounding box center [206, 141] width 109 height 8
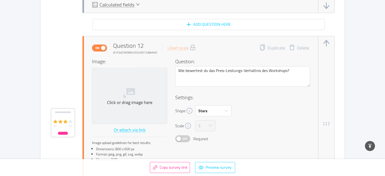
scroll to position [3434, 0]
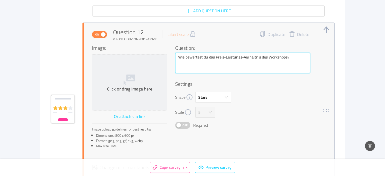
click at [211, 66] on textarea "Wie bewertest du das Preis-Leistungs-Verhältnis des Workshops?" at bounding box center [242, 63] width 135 height 21
paste textarea "stimmig empfandest du das Verhältnis von Preis und Mehrwert"
type textarea "Wie stimmig empfandest du das Verhältnis von Preis und Mehrwert des Workshops?"
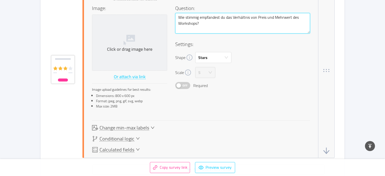
scroll to position [3488, 0]
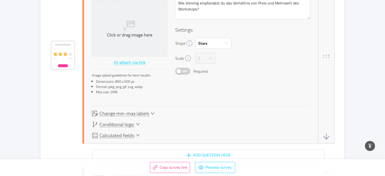
click at [130, 112] on span "Change min-max labels" at bounding box center [125, 113] width 50 height 5
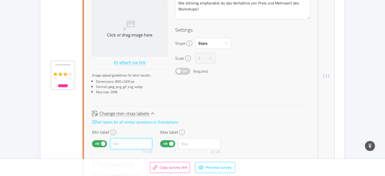
click at [131, 143] on input "text" at bounding box center [131, 144] width 42 height 11
paste input "nicht lohnend"
type input "Gar nicht lohnend"
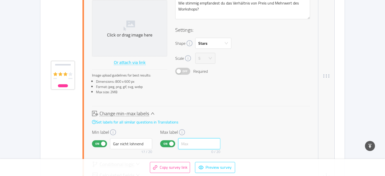
click at [209, 139] on input "text" at bounding box center [199, 144] width 42 height 11
paste input "Absolut lohnend"
type input "Absolut lohnend"
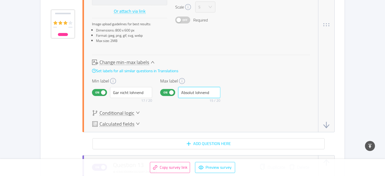
scroll to position [3569, 0]
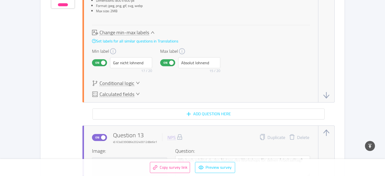
click at [133, 83] on span "Conditional logic" at bounding box center [117, 83] width 35 height 5
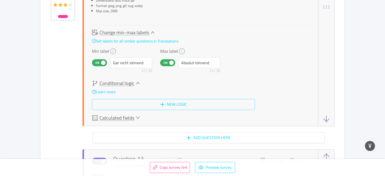
click at [135, 101] on button "New logic" at bounding box center [173, 104] width 163 height 11
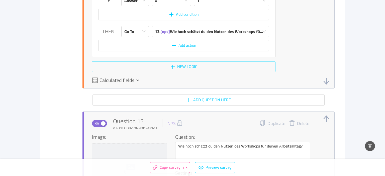
scroll to position [3704, 0]
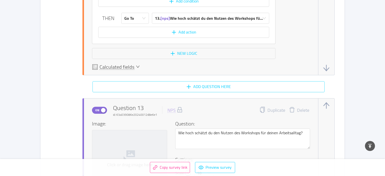
click at [188, 87] on button "Add question here" at bounding box center [208, 86] width 232 height 11
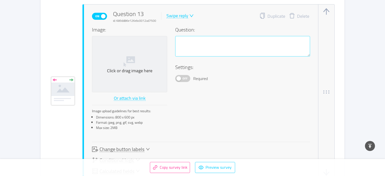
scroll to position [3799, 0]
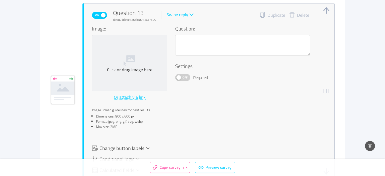
click at [179, 15] on div "Swipe reply" at bounding box center [177, 15] width 22 height 5
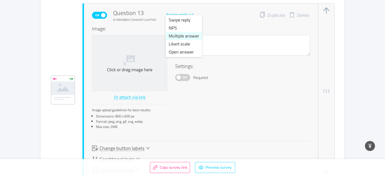
click at [178, 38] on li "Multiple answer" at bounding box center [184, 36] width 36 height 8
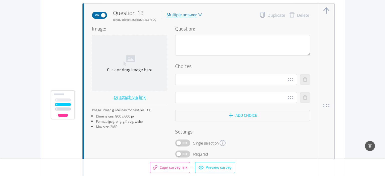
click at [178, 13] on div "Multiple answer" at bounding box center [181, 15] width 30 height 5
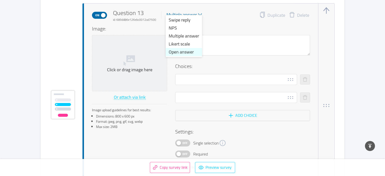
click at [179, 53] on li "Open answer" at bounding box center [184, 52] width 36 height 8
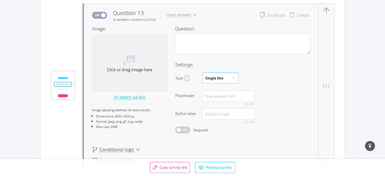
click at [206, 77] on div "Single line" at bounding box center [214, 78] width 18 height 11
click at [218, 97] on li "Multi line" at bounding box center [220, 95] width 36 height 8
click at [206, 29] on div "Question:" at bounding box center [242, 43] width 135 height 36
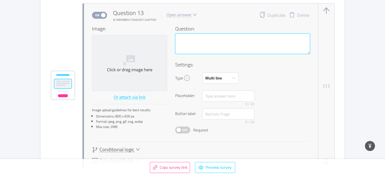
click at [205, 36] on textarea at bounding box center [242, 44] width 135 height 21
paste textarea "Was hätte den Workshop für dich wertvoller gemacht?"
type textarea "Was hätte den Workshop für dich wertvoller gemacht?"
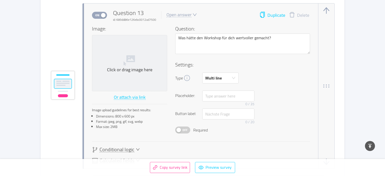
click at [281, 15] on button "Duplicate" at bounding box center [272, 15] width 26 height 7
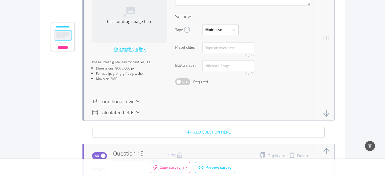
scroll to position [4013, 0]
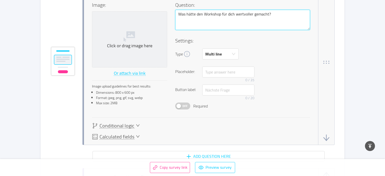
click at [213, 24] on textarea "Was hätte den Workshop für dich wertvoller gemacht?" at bounding box center [242, 20] width 135 height 21
paste textarea "genau macht den Workshop für dich so lohnend"
type textarea "Was genau macht den Workshop für dich so lohnend?"
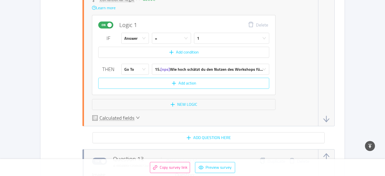
scroll to position [3634, 0]
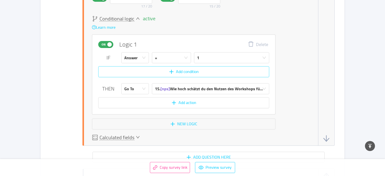
type textarea "Was genau macht den Workshop für dich so lohnend?"
click at [117, 73] on button "Add condition" at bounding box center [183, 71] width 171 height 11
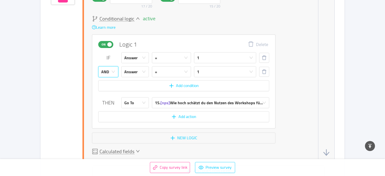
click at [105, 70] on div "AND" at bounding box center [105, 72] width 8 height 11
click at [111, 86] on li "OR" at bounding box center [108, 89] width 20 height 8
click at [120, 84] on button "Add condition" at bounding box center [183, 85] width 171 height 11
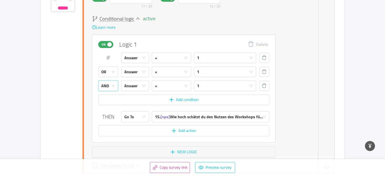
click at [110, 83] on div "AND" at bounding box center [106, 86] width 11 height 11
click at [110, 101] on li "OR" at bounding box center [108, 103] width 20 height 8
click at [205, 72] on div "1" at bounding box center [223, 72] width 53 height 11
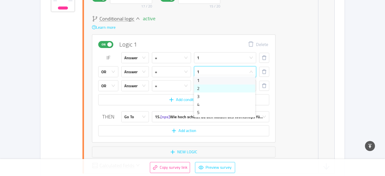
click at [205, 88] on li "2" at bounding box center [224, 89] width 61 height 8
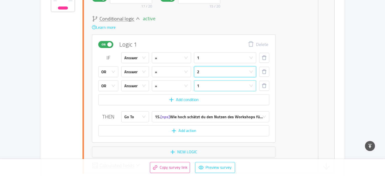
click at [206, 84] on div "1" at bounding box center [223, 86] width 53 height 11
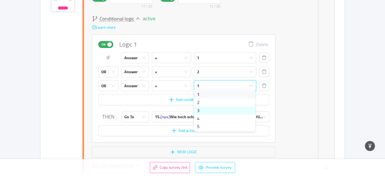
click at [206, 112] on li "3" at bounding box center [224, 111] width 61 height 8
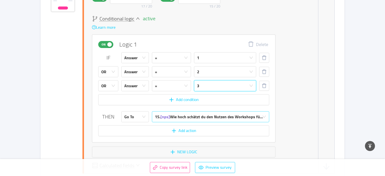
click at [172, 115] on div "15. [nps] Wie hoch schätzt du den Nutzen des Workshops fü..." at bounding box center [209, 117] width 108 height 11
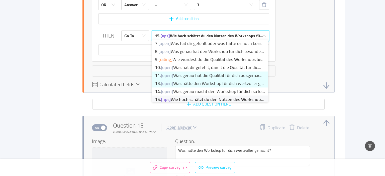
scroll to position [51, 0]
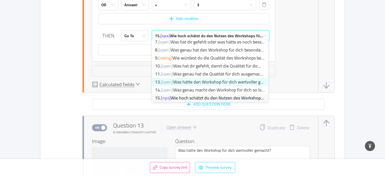
click at [189, 83] on li "13. [open] Was hätte den Workshop für dich wertvoller gema..." at bounding box center [210, 82] width 116 height 8
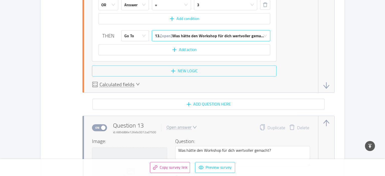
click at [145, 66] on button "New logic" at bounding box center [184, 71] width 184 height 11
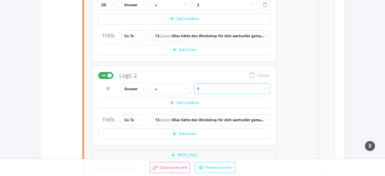
click at [207, 87] on div "1" at bounding box center [230, 89] width 67 height 11
click at [210, 123] on li "4" at bounding box center [232, 121] width 76 height 8
click at [158, 100] on button "Add condition" at bounding box center [184, 103] width 172 height 11
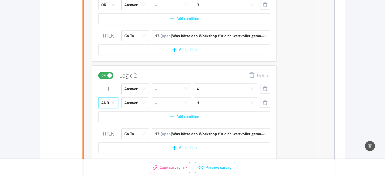
click at [107, 102] on div "AND" at bounding box center [105, 103] width 8 height 11
click at [111, 122] on li "OR" at bounding box center [108, 119] width 20 height 8
click at [224, 104] on div "1" at bounding box center [224, 103] width 54 height 11
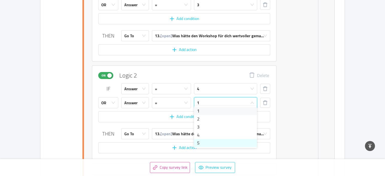
click at [206, 144] on li "5" at bounding box center [225, 143] width 63 height 8
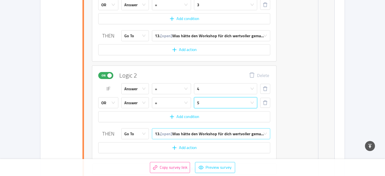
click at [199, 132] on div "13. [open] Was hätte den Workshop für dich wertvoller gema..." at bounding box center [209, 134] width 109 height 11
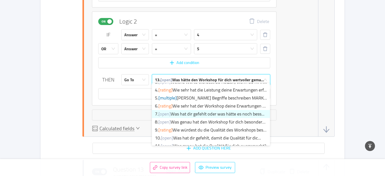
scroll to position [73, 0]
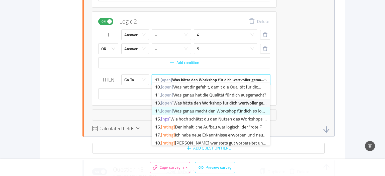
click at [184, 112] on li "14. [open] Was genau macht den Workshop für dich so lohnend?" at bounding box center [211, 111] width 118 height 8
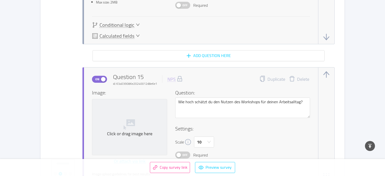
scroll to position [4283, 0]
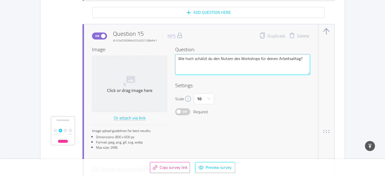
click at [223, 59] on textarea "Wie hoch schätzt du den Nutzen des Workshops für deinen Arbeitsalltag?" at bounding box center [242, 64] width 135 height 21
paste textarea "nützlich ist der Workshop für dein Business"
type textarea "Wie nützlich ist der Workshop für dein Business?"
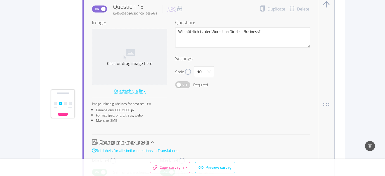
click at [137, 140] on span "Change min-max labels" at bounding box center [125, 142] width 50 height 5
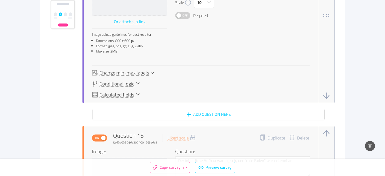
scroll to position [4392, 0]
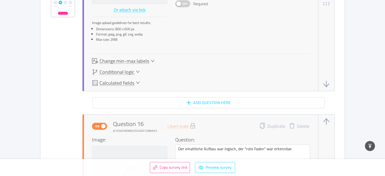
click at [144, 59] on span "Change min-max labels" at bounding box center [125, 61] width 50 height 5
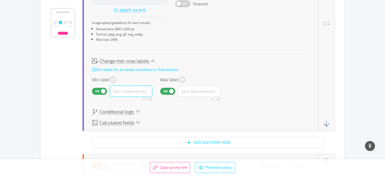
click at [131, 89] on input "text" at bounding box center [131, 91] width 42 height 11
paste input "Gar nicht nützlich"
type input "Gar nicht nützlich"
click at [196, 86] on input "text" at bounding box center [199, 91] width 42 height 11
paste input "Extrem nützlich"
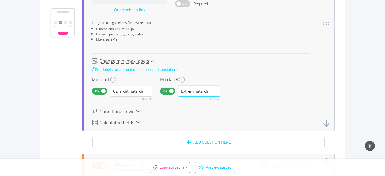
type input "Extrem nützlich"
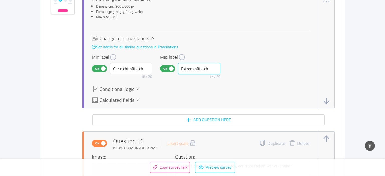
scroll to position [4419, 0]
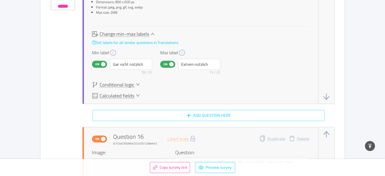
click at [223, 112] on button "Add question here" at bounding box center [208, 115] width 232 height 11
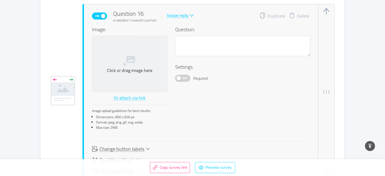
scroll to position [4542, 0]
click at [182, 13] on div "Swipe reply" at bounding box center [178, 15] width 22 height 5
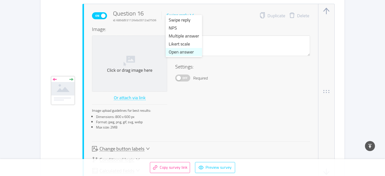
click at [184, 51] on li "Open answer" at bounding box center [184, 52] width 36 height 8
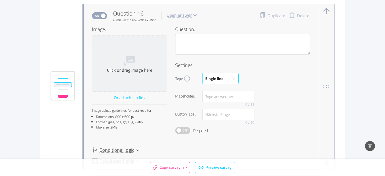
click at [213, 76] on div "Single line" at bounding box center [214, 78] width 18 height 11
click at [213, 94] on li "Multi line" at bounding box center [220, 95] width 36 height 8
click at [205, 55] on div at bounding box center [242, 58] width 135 height 7
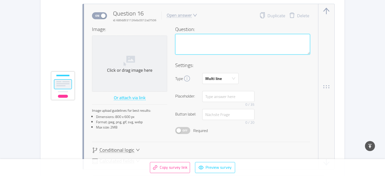
click at [207, 46] on textarea at bounding box center [242, 44] width 135 height 21
paste textarea "Was bräuchtest du, damit du den Workshop noch besser in deinem Alltag anwenden …"
type textarea "Was bräuchtest du, damit du den Workshop noch besser in deinem Alltag anwenden …"
click at [295, 34] on textarea "Was bräuchtest du, damit du den Workshop noch besser in deinem Alltag anwenden …" at bounding box center [242, 44] width 135 height 21
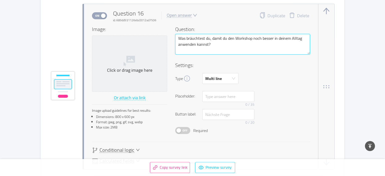
type textarea "Was bräuchtest du, damit du den Workshop noch besser in deinem Banwenden kannst?"
type textarea "Was bräuchtest du, damit du den Workshop noch besser in deinem Buanwenden kanns…"
type textarea "Was bräuchtest du, damit du den Workshop noch besser in deinem Busianwenden kan…"
type textarea "Was bräuchtest du, damit du den Workshop noch besser in deinem Busineanwenden k…"
type textarea "Was bräuchtest du, damit du den Workshop noch besser in deinem Businessanwenden…"
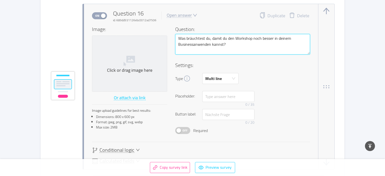
type textarea "Was bräuchtest du, damit du den Workshop noch besser in deinem Business anwende…"
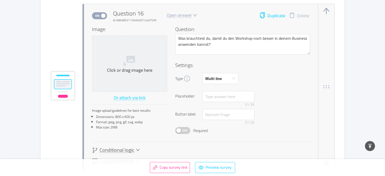
click at [274, 15] on button "Duplicate" at bounding box center [272, 15] width 26 height 7
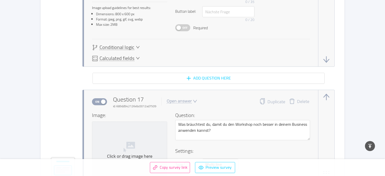
scroll to position [4674, 0]
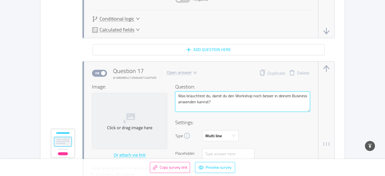
click at [207, 105] on textarea "Was bräuchtest du, damit du den Workshop noch besser in deinem Business anwende…" at bounding box center [242, 102] width 135 height 21
paste textarea "genau kannst du direkt umsetzen"
type textarea "Was genau kannst du direkt umsetzen?"
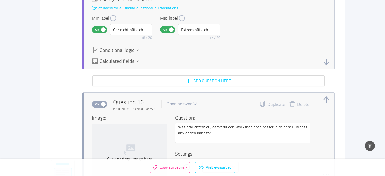
scroll to position [4430, 0]
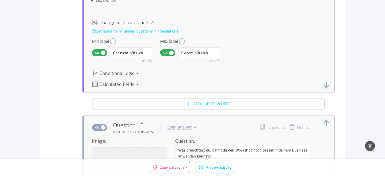
type textarea "Was genau kannst du direkt umsetzen?"
click at [106, 71] on span "Conditional logic" at bounding box center [117, 73] width 35 height 5
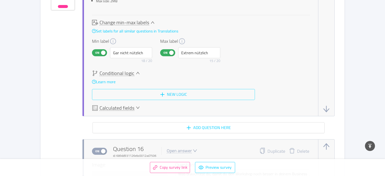
click at [115, 90] on button "New logic" at bounding box center [173, 94] width 163 height 11
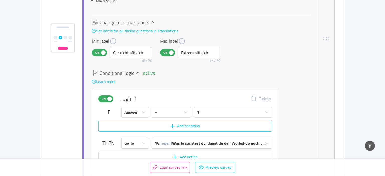
click at [151, 124] on button "Add condition" at bounding box center [185, 126] width 174 height 11
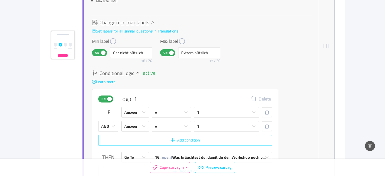
click at [159, 138] on button "Add condition" at bounding box center [185, 140] width 174 height 11
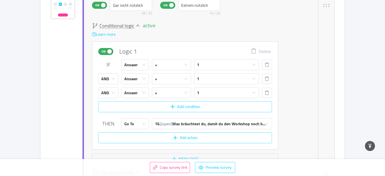
scroll to position [4484, 0]
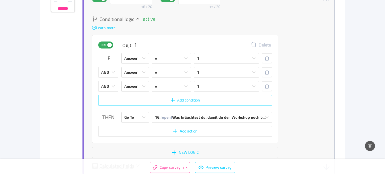
click at [166, 101] on button "Add condition" at bounding box center [185, 100] width 174 height 11
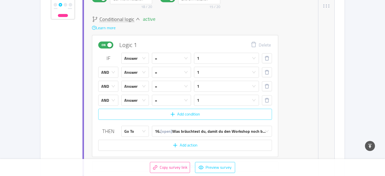
click at [166, 112] on button "Add condition" at bounding box center [185, 114] width 174 height 11
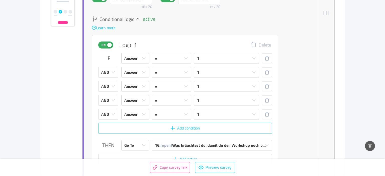
click at [158, 129] on button "Add condition" at bounding box center [185, 128] width 174 height 11
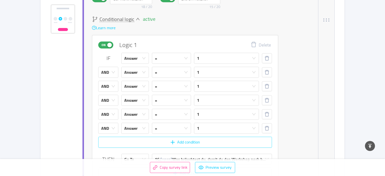
click at [157, 142] on button "Add condition" at bounding box center [185, 142] width 174 height 11
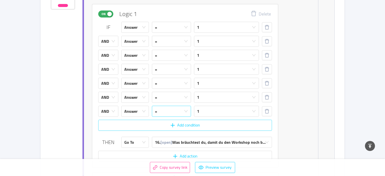
scroll to position [4511, 0]
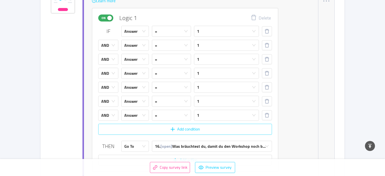
click at [158, 127] on button "Add condition" at bounding box center [185, 129] width 174 height 11
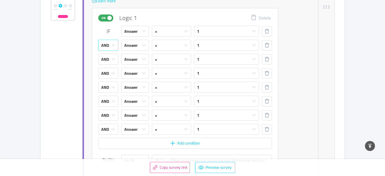
click at [109, 42] on div "AND" at bounding box center [105, 45] width 8 height 11
click at [109, 60] on li "OR" at bounding box center [108, 61] width 20 height 8
click at [108, 55] on div "AND" at bounding box center [105, 59] width 8 height 11
click at [109, 77] on li "OR" at bounding box center [108, 75] width 20 height 8
click at [108, 73] on div "AND" at bounding box center [105, 73] width 8 height 11
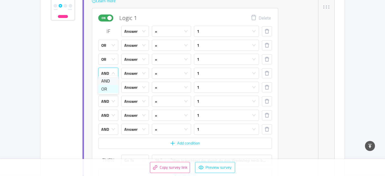
click at [109, 87] on li "OR" at bounding box center [108, 89] width 20 height 8
click at [108, 86] on div "AND" at bounding box center [105, 87] width 8 height 11
click at [109, 103] on li "OR" at bounding box center [108, 103] width 20 height 8
click at [108, 100] on div "AND" at bounding box center [105, 101] width 8 height 11
click at [109, 116] on li "OR" at bounding box center [108, 117] width 20 height 8
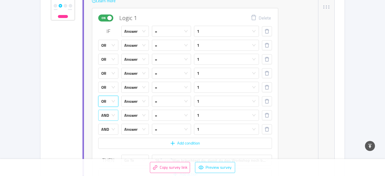
click at [109, 110] on div "AND" at bounding box center [106, 115] width 11 height 11
click at [110, 129] on li "OR" at bounding box center [108, 131] width 20 height 8
click at [110, 124] on div "AND" at bounding box center [106, 129] width 11 height 11
click at [109, 146] on li "OR" at bounding box center [108, 145] width 20 height 8
click at [214, 44] on div "1" at bounding box center [225, 45] width 56 height 11
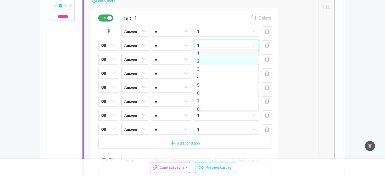
click at [209, 60] on li "2" at bounding box center [226, 61] width 64 height 8
click at [210, 54] on div "1" at bounding box center [225, 59] width 56 height 11
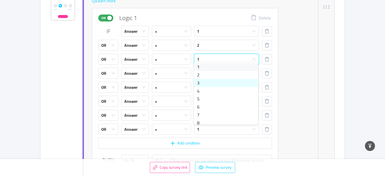
click at [210, 80] on li "3" at bounding box center [226, 83] width 64 height 8
click at [209, 71] on div "1" at bounding box center [225, 73] width 56 height 11
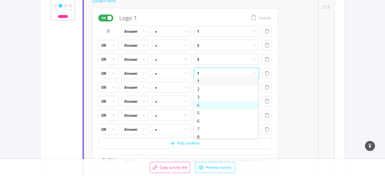
click at [203, 105] on li "4" at bounding box center [226, 105] width 64 height 8
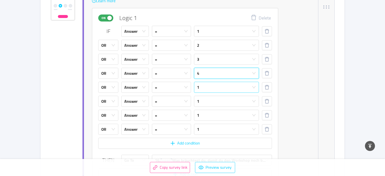
click at [208, 84] on div "1" at bounding box center [225, 87] width 56 height 11
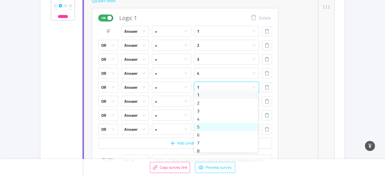
click at [206, 127] on li "5" at bounding box center [226, 127] width 64 height 8
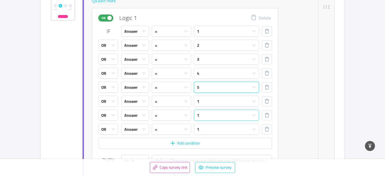
click at [210, 110] on div "1" at bounding box center [225, 115] width 56 height 11
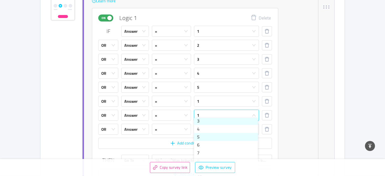
scroll to position [20, 0]
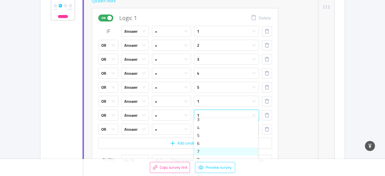
click at [206, 150] on li "7" at bounding box center [226, 152] width 64 height 8
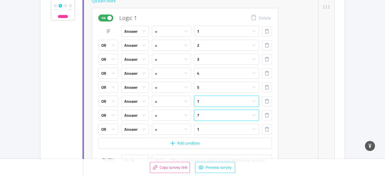
click at [211, 100] on div "1" at bounding box center [225, 101] width 56 height 11
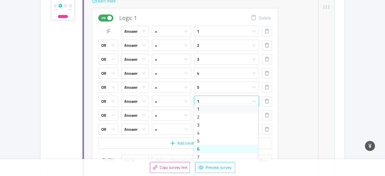
click at [203, 149] on li "6" at bounding box center [226, 149] width 64 height 8
click at [264, 126] on button "button" at bounding box center [267, 130] width 10 height 10
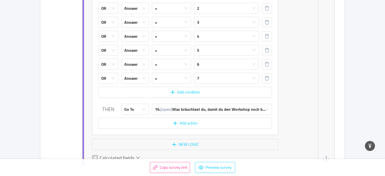
scroll to position [4566, 0]
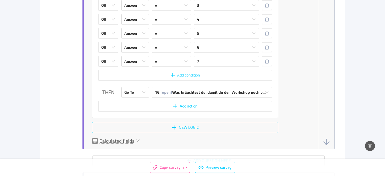
click at [161, 122] on button "New logic" at bounding box center [185, 127] width 186 height 11
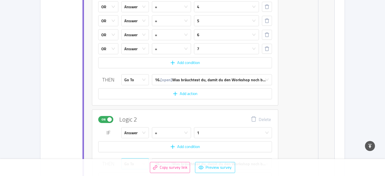
scroll to position [4620, 0]
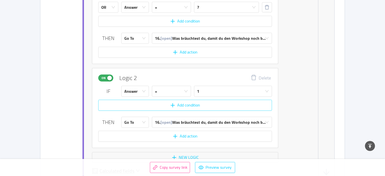
click at [171, 101] on button "Add condition" at bounding box center [185, 105] width 174 height 11
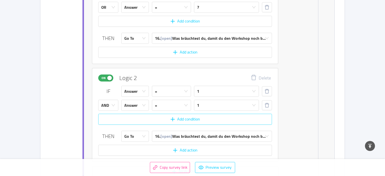
click at [174, 116] on button "Add condition" at bounding box center [185, 119] width 174 height 11
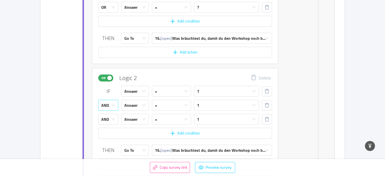
click at [107, 102] on div "AND" at bounding box center [105, 105] width 8 height 11
click at [108, 119] on li "OR" at bounding box center [108, 121] width 20 height 8
click at [108, 116] on div "AND" at bounding box center [105, 119] width 8 height 11
click at [113, 132] on li "OR" at bounding box center [108, 135] width 20 height 8
click at [226, 88] on div "1" at bounding box center [225, 91] width 56 height 11
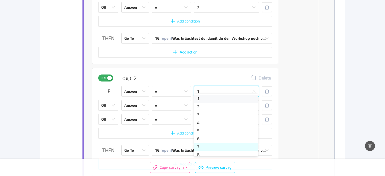
scroll to position [3, 0]
click at [213, 151] on li "8" at bounding box center [226, 153] width 64 height 8
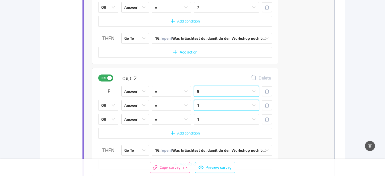
click at [209, 101] on div "1" at bounding box center [225, 105] width 56 height 11
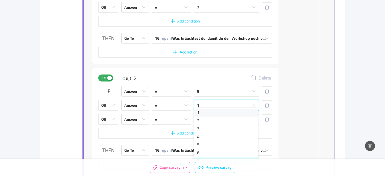
scroll to position [20, 0]
click at [204, 151] on li "8" at bounding box center [226, 150] width 64 height 8
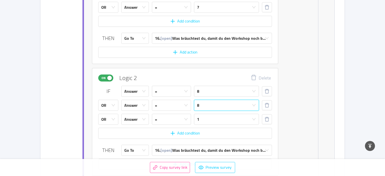
click at [209, 102] on div "8" at bounding box center [225, 105] width 56 height 11
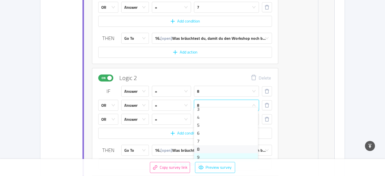
click at [207, 155] on li "9" at bounding box center [226, 158] width 64 height 8
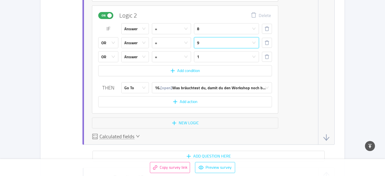
scroll to position [4701, 0]
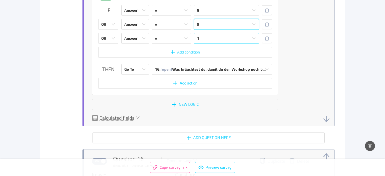
click at [210, 34] on div "1" at bounding box center [225, 38] width 56 height 11
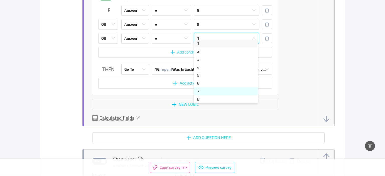
scroll to position [20, 0]
click at [201, 100] on li "10" at bounding box center [226, 98] width 64 height 8
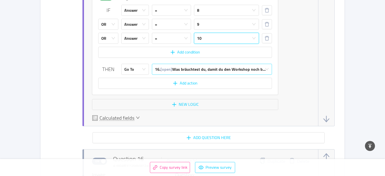
click at [193, 67] on div "16. [open] Was bräuchtest du, damit du den Workshop noch b..." at bounding box center [210, 69] width 111 height 11
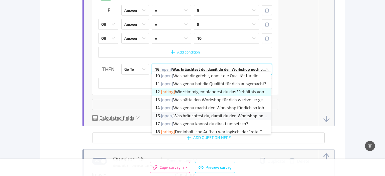
scroll to position [110, 0]
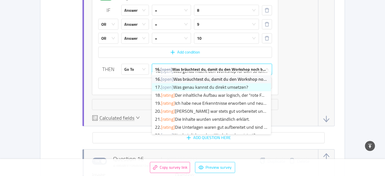
click at [177, 88] on li "17. [open] Was genau kannst du direkt umsetzen?" at bounding box center [211, 87] width 119 height 8
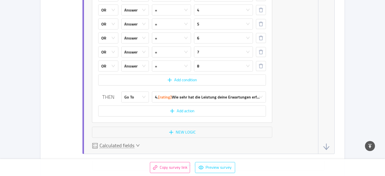
scroll to position [776, 0]
click at [263, 66] on button "button" at bounding box center [261, 66] width 10 height 10
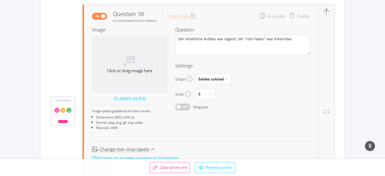
scroll to position [5215, 0]
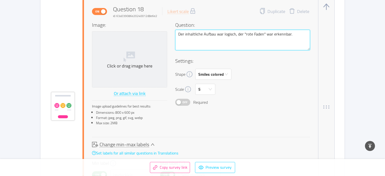
click at [205, 34] on textarea "Der inhaltliche Aufbau war logisch, der "rote Faden" war erkennbar." at bounding box center [242, 40] width 135 height 21
paste textarea "Aufbau des Workshops war für mich logisch und leicht nachvollzieh"
type textarea "Der Aufbau des Workshops war für mich logisch und leicht nachvollziehbar."
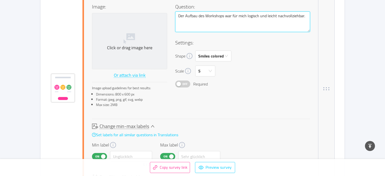
scroll to position [5242, 0]
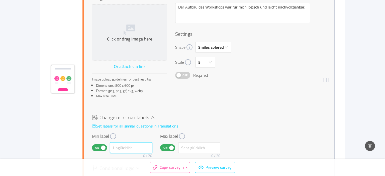
click at [118, 145] on input "text" at bounding box center [131, 148] width 42 height 11
paste input "Überhaupt nicht klar"
type input "Überhaupt nicht klar"
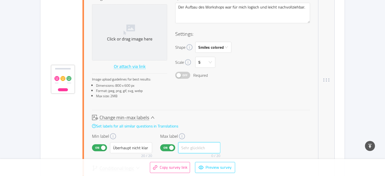
click at [206, 143] on input "text" at bounding box center [199, 148] width 42 height 11
paste input "Sehr klar"
type input "Sehr klar"
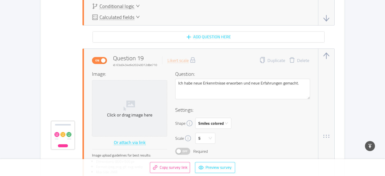
scroll to position [5405, 0]
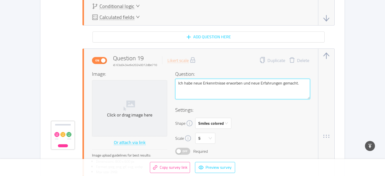
click at [200, 91] on textarea "Ich habe neue Erkenntnisse erworben und neue Erfahrungen gemacht." at bounding box center [242, 89] width 135 height 21
paste textarea "m Workshop habe ich Aha-Momente erlebt, die mein Business weiterbringen"
type textarea "Im Workshop habe ich Aha-Momente erlebt, die mein Business weiterbringen."
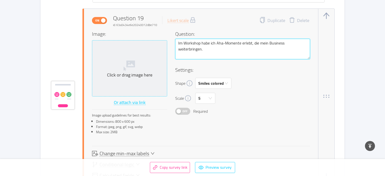
scroll to position [5459, 0]
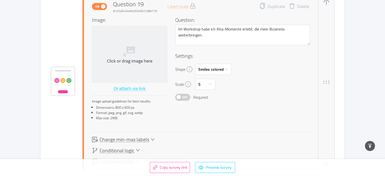
click at [122, 137] on span "Change min-max labels" at bounding box center [125, 139] width 50 height 5
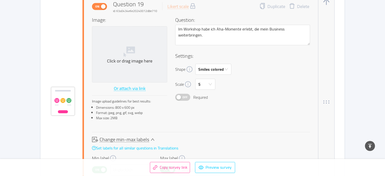
scroll to position [5486, 0]
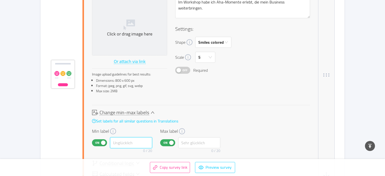
click at [122, 138] on input "text" at bounding box center [131, 143] width 42 height 11
paste input "Keine neuen Erkenntn"
paste input "Erkenntnisse"
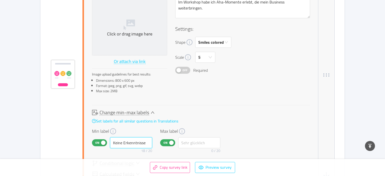
type input "Keine Erkenntnisse"
click at [190, 138] on input "text" at bounding box center [199, 143] width 42 height 11
paste input "Sehr viele Aha-Momen"
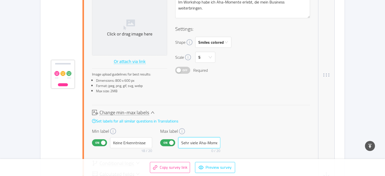
scroll to position [0, 2]
drag, startPoint x: 216, startPoint y: 138, endPoint x: 196, endPoint y: 139, distance: 20.6
click at [196, 139] on input "Sehr viele Aha-Momen" at bounding box center [199, 143] width 42 height 11
drag, startPoint x: 200, startPoint y: 138, endPoint x: 241, endPoint y: 138, distance: 41.6
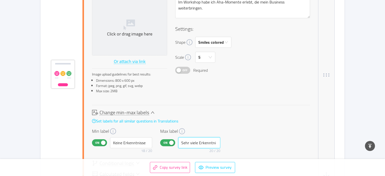
click at [220, 138] on input "Sehr viele Erkenntni" at bounding box center [199, 143] width 42 height 11
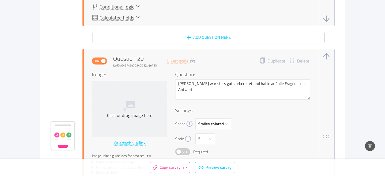
scroll to position [5675, 0]
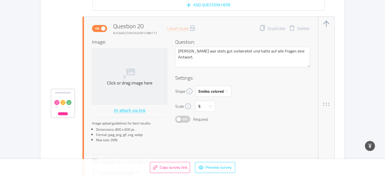
type input "Sehr viele"
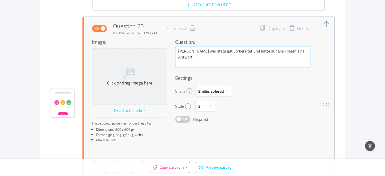
click at [224, 54] on textarea "[PERSON_NAME] war stets gut vorbereitet und hatte auf alle Fragen eine Antwort." at bounding box center [242, 57] width 135 height 21
paste textarea "top vorbereitet und hatte auf jede meiner Fragen eine klar"
type textarea "[PERSON_NAME] war top vorbereitet und hatte auf jede meiner Fragen eine klare A…"
click at [203, 49] on textarea "[PERSON_NAME] war top vorbereitet und hatte auf jede meiner Fragen eine klare A…" at bounding box center [242, 57] width 135 height 21
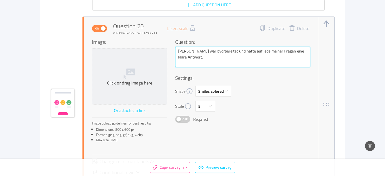
type textarea "[PERSON_NAME] war bevorbereitet und hatte auf jede meiner Fragen eine klare Ant…"
type textarea "[PERSON_NAME] war bestvorbereitet und hatte auf jede meiner Fragen eine klare A…"
type textarea "[PERSON_NAME] war bestehvorbereitet und hatte auf jede meiner Fragen eine klare…"
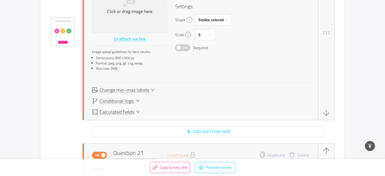
scroll to position [5757, 0]
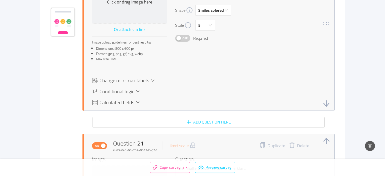
click at [144, 79] on span "Change min-max labels" at bounding box center [125, 80] width 50 height 5
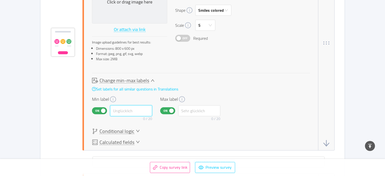
click at [130, 107] on input "text" at bounding box center [131, 111] width 42 height 11
paste input "Trifft nicht zu"
click at [195, 107] on input "text" at bounding box center [199, 111] width 42 height 11
paste input "Trifft voll zu"
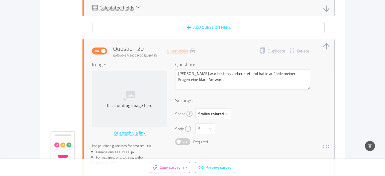
scroll to position [5648, 0]
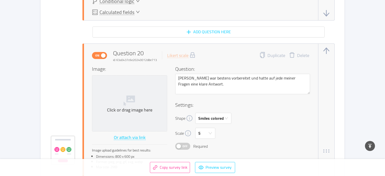
drag, startPoint x: 238, startPoint y: 93, endPoint x: 235, endPoint y: 81, distance: 12.8
click at [238, 94] on div at bounding box center [242, 97] width 135 height 7
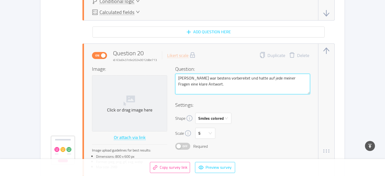
click at [235, 80] on textarea "[PERSON_NAME] war bestens vorbereitet und hatte auf jede meiner Fragen eine kla…" at bounding box center [242, 84] width 135 height 21
paste textarea "konnte alle Fragen kompetent beantworten"
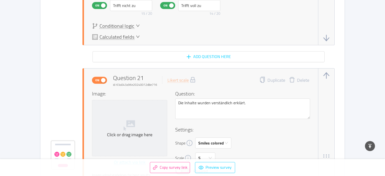
scroll to position [5865, 0]
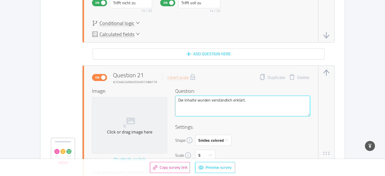
click at [219, 96] on textarea "Die Inhalte wurden verständlich erklärt." at bounding box center [242, 106] width 135 height 21
paste textarea "klar und verständlich vermittel"
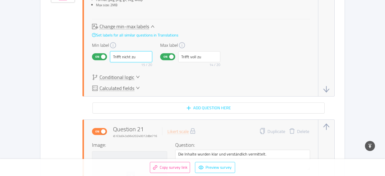
click at [129, 54] on input "Trifft nicht zu" at bounding box center [131, 56] width 42 height 11
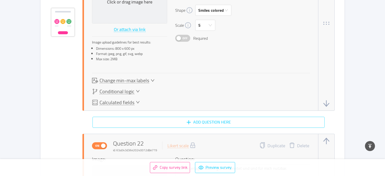
scroll to position [6000, 0]
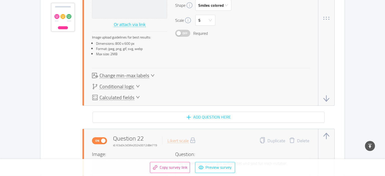
click at [146, 66] on div "Image: Click or drag image here Or attach via link Image upload guidelines for …" at bounding box center [201, 15] width 218 height 127
click at [144, 73] on span "Change min-max labels" at bounding box center [125, 75] width 50 height 5
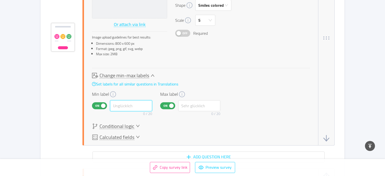
click at [133, 102] on input "text" at bounding box center [131, 106] width 42 height 11
paste input "Trifft nicht zu"
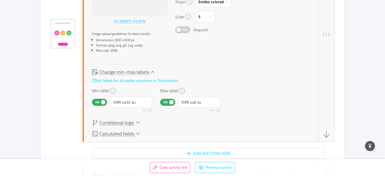
scroll to position [5757, 0]
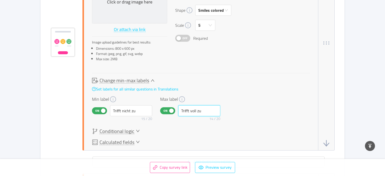
click at [188, 108] on input "Trifft voll zu" at bounding box center [199, 111] width 42 height 11
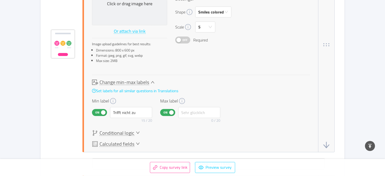
scroll to position [6027, 0]
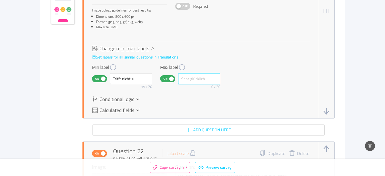
click at [192, 73] on input "text" at bounding box center [199, 78] width 42 height 11
paste input "Trifft voll zu"
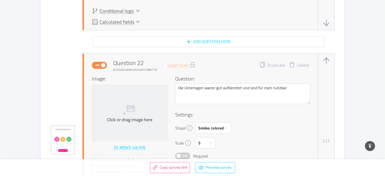
scroll to position [6136, 0]
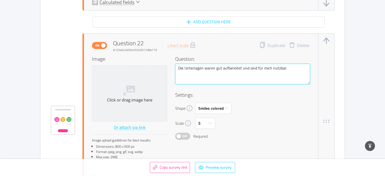
click at [204, 74] on textarea "Die Unterlagen waren gut aufbereitet und sind für mich nutzbar." at bounding box center [242, 74] width 135 height 21
paste textarea "hilfreich und gut"
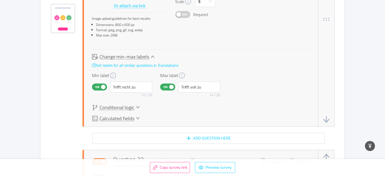
scroll to position [6000, 0]
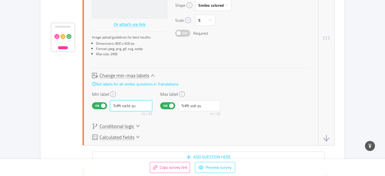
click at [140, 101] on input "Trifft nicht zu" at bounding box center [131, 106] width 42 height 11
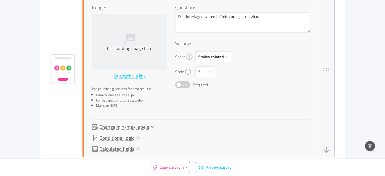
scroll to position [6190, 0]
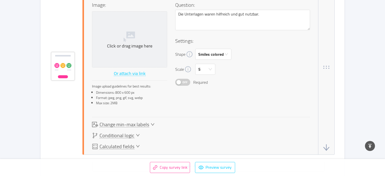
drag, startPoint x: 131, startPoint y: 126, endPoint x: 132, endPoint y: 122, distance: 3.7
click at [131, 125] on div "Image: Click or drag image here Or attach via link Image upload guidelines for …" at bounding box center [201, 75] width 218 height 149
click at [132, 122] on span "Change min-max labels" at bounding box center [125, 124] width 50 height 5
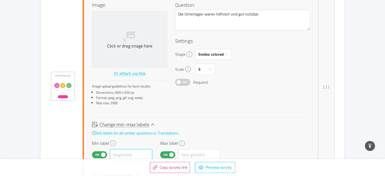
click at [126, 150] on input "text" at bounding box center [131, 155] width 42 height 11
paste input "Trifft nicht zu"
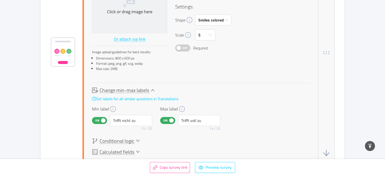
scroll to position [5973, 0]
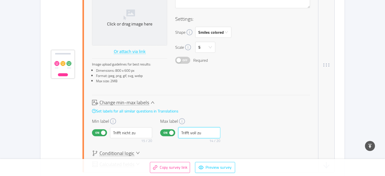
click at [193, 128] on input "Trifft voll zu" at bounding box center [199, 133] width 42 height 11
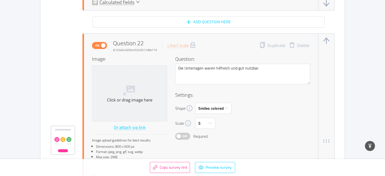
scroll to position [6217, 0]
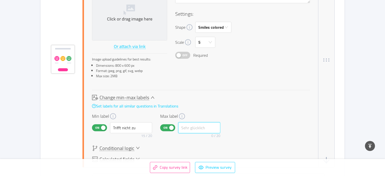
click at [188, 126] on input "text" at bounding box center [199, 128] width 42 height 11
paste input "Trifft voll zu"
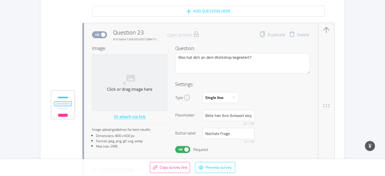
scroll to position [6379, 0]
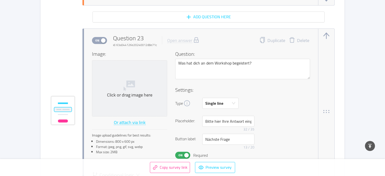
click at [306, 38] on button "Delete" at bounding box center [299, 40] width 28 height 7
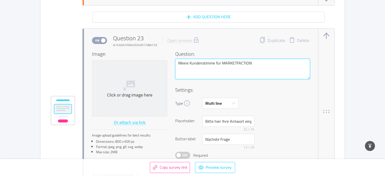
click at [218, 68] on textarea "Meine Kundenstimme für MARKETFACTION" at bounding box center [242, 69] width 135 height 21
paste textarea "Schreib hier gerne ein kurzes Feedback, das ich auch als Kundenstimme verwenden…"
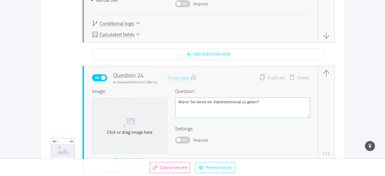
scroll to position [6569, 0]
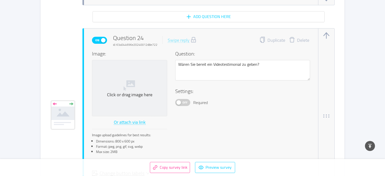
click at [304, 37] on button "Delete" at bounding box center [299, 40] width 28 height 7
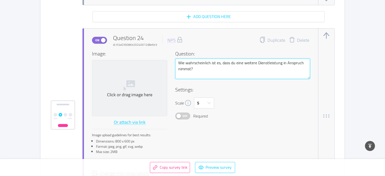
click at [226, 59] on textarea "Wie wahrscheinlich ist es, dass du eine weitere Dienstleistung in Anspruch nimm…" at bounding box center [242, 69] width 135 height 21
paste textarea "groß ist die Wahrscheinlichkeit, dass wir nochmal zusammenarbeiten"
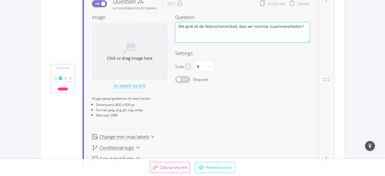
scroll to position [6623, 0]
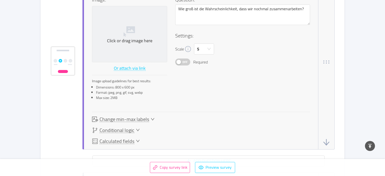
click at [125, 117] on span "Change min-max labels" at bounding box center [125, 119] width 50 height 5
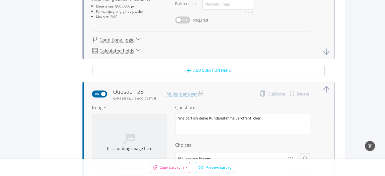
scroll to position [6975, 0]
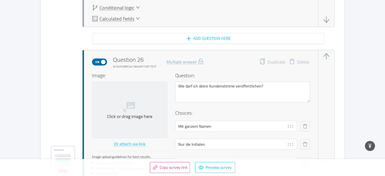
click at [326, 52] on button "button" at bounding box center [326, 56] width 8 height 8
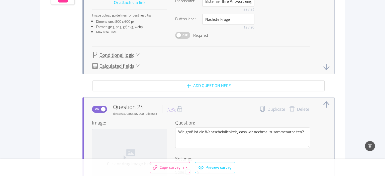
scroll to position [6488, 0]
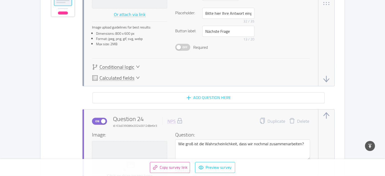
click at [325, 112] on button "button" at bounding box center [326, 116] width 8 height 8
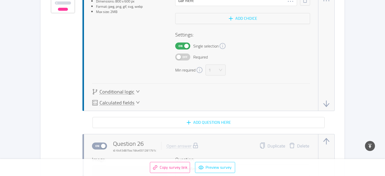
scroll to position [7083, 0]
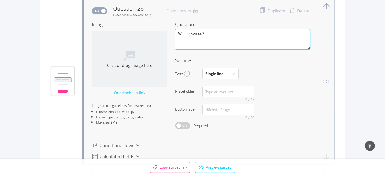
click at [197, 29] on textarea "Wie heißen du?" at bounding box center [242, 39] width 135 height 21
click at [224, 33] on textarea "Wie heißt du?" at bounding box center [242, 39] width 135 height 21
paste textarea "Und zum Schluss:"
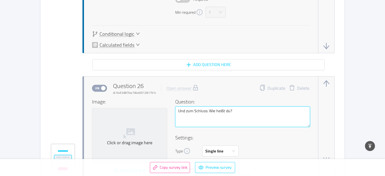
scroll to position [7002, 0]
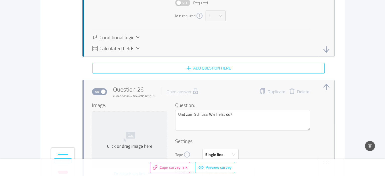
click at [218, 63] on button "Add question here" at bounding box center [208, 68] width 232 height 11
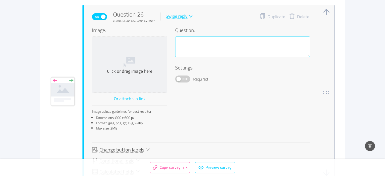
scroll to position [7077, 0]
click at [184, 14] on div "Swipe reply" at bounding box center [177, 16] width 22 height 5
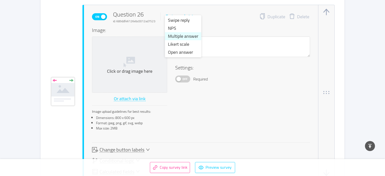
click at [183, 39] on li "Multiple answer" at bounding box center [183, 36] width 36 height 8
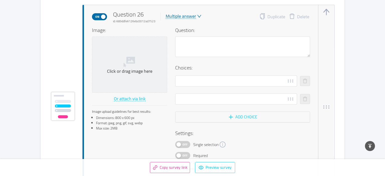
click at [186, 142] on span "Off" at bounding box center [184, 145] width 7 height 7
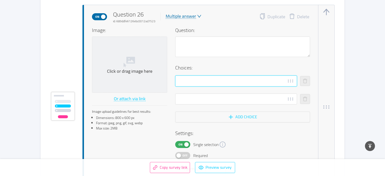
click at [204, 76] on input "text" at bounding box center [236, 81] width 122 height 11
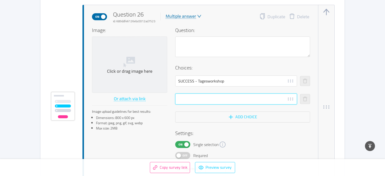
click at [216, 99] on input "text" at bounding box center [236, 99] width 122 height 11
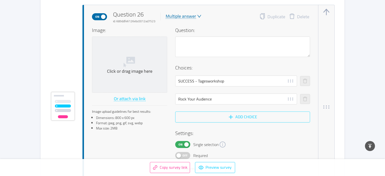
click at [231, 112] on button "Add choice" at bounding box center [242, 117] width 135 height 11
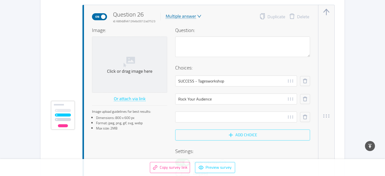
scroll to position [7086, 0]
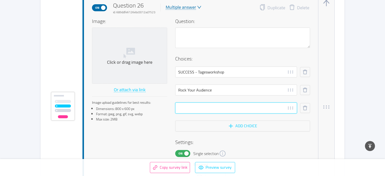
click at [204, 104] on input "text" at bounding box center [236, 108] width 122 height 11
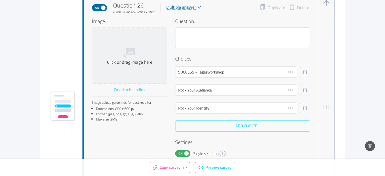
click at [225, 123] on button "Add choice" at bounding box center [242, 126] width 135 height 11
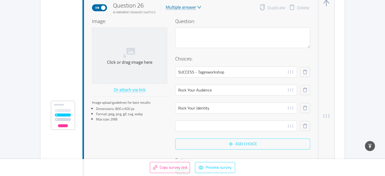
scroll to position [7095, 0]
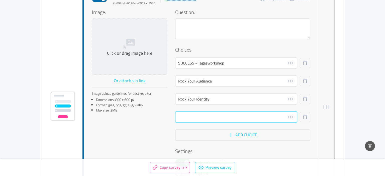
click at [198, 114] on input "text" at bounding box center [236, 117] width 122 height 11
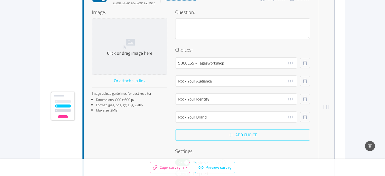
click at [219, 134] on button "Add choice" at bounding box center [242, 135] width 135 height 11
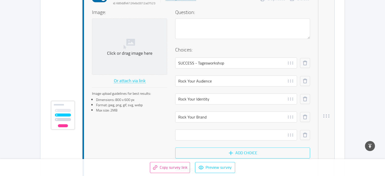
scroll to position [7104, 0]
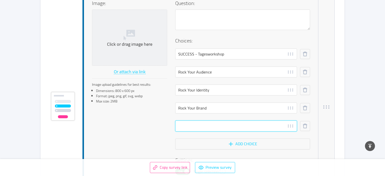
click at [191, 125] on input "text" at bounding box center [236, 126] width 122 height 11
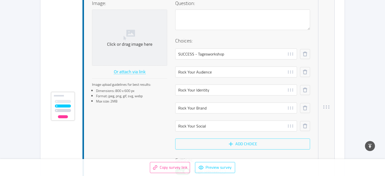
click at [213, 141] on button "Add choice" at bounding box center [242, 144] width 135 height 11
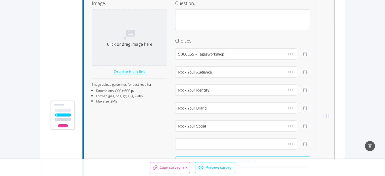
scroll to position [7113, 0]
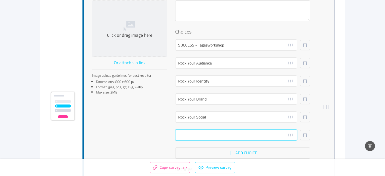
click at [198, 130] on input "text" at bounding box center [236, 135] width 122 height 11
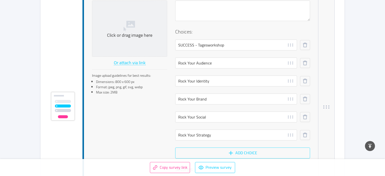
click at [202, 150] on button "Add choice" at bounding box center [242, 153] width 135 height 11
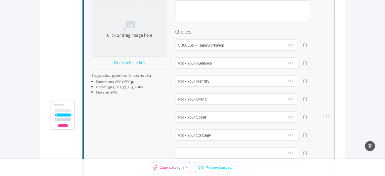
scroll to position [7122, 0]
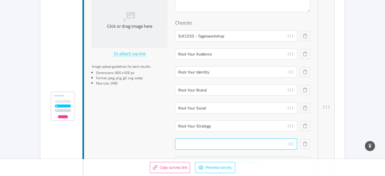
click at [181, 140] on input "text" at bounding box center [236, 144] width 122 height 11
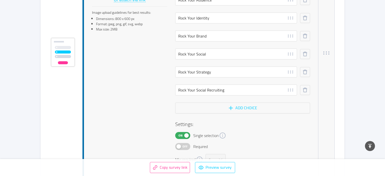
click at [191, 111] on div "Question: Choices: SUCCESS - Tagesworkshop Rock Your Audience Rock Your Identit…" at bounding box center [242, 46] width 135 height 238
click at [192, 109] on button "Add choice" at bounding box center [242, 108] width 135 height 11
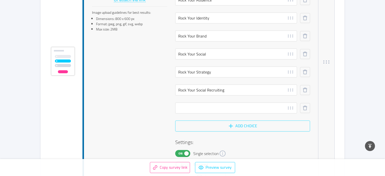
scroll to position [7186, 0]
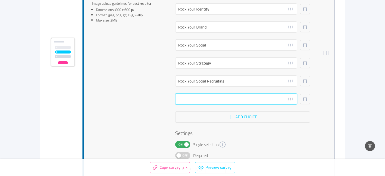
click at [198, 94] on input "text" at bounding box center [236, 99] width 122 height 11
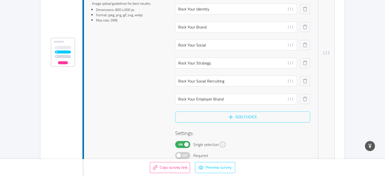
click at [201, 113] on button "Add choice" at bounding box center [242, 117] width 135 height 11
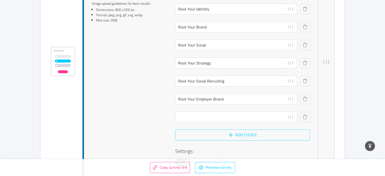
scroll to position [7195, 0]
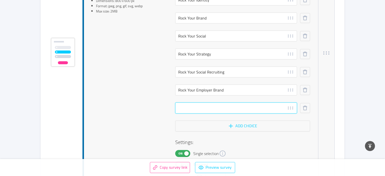
click at [200, 106] on input "text" at bounding box center [236, 108] width 122 height 11
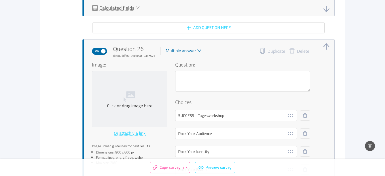
scroll to position [7032, 0]
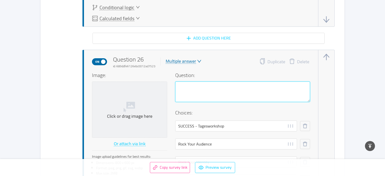
click at [202, 91] on textarea at bounding box center [242, 92] width 135 height 21
paste textarea "Für welchen Workshop gibst du mir hier dein Feedback?"
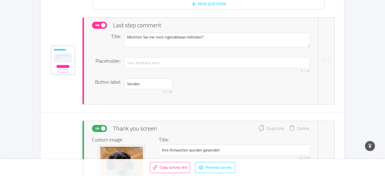
scroll to position [7601, 0]
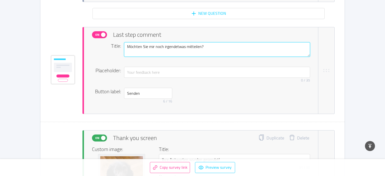
click at [173, 42] on textarea "Möchten Sie mir noch irgendetwas mitteilen?" at bounding box center [217, 49] width 186 height 15
paste textarea "Gibt es noch etwas, das du mir mitgeben möchtest"
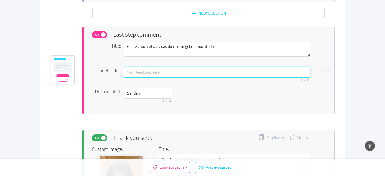
click at [153, 69] on input "text" at bounding box center [217, 72] width 186 height 11
paste input "Dein Feedback hier …"
click at [158, 68] on input "Dein Feedback hier …" at bounding box center [217, 72] width 186 height 11
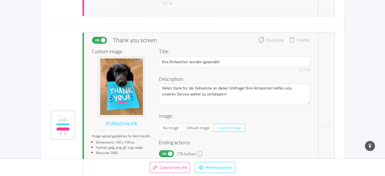
scroll to position [7709, 0]
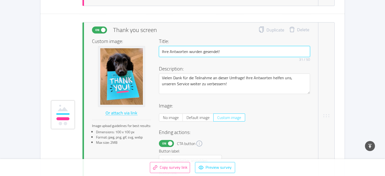
click at [189, 46] on input "Ihre Antworten wurden gesendet!" at bounding box center [234, 51] width 151 height 11
paste input "Danke dir für dein Feedback"
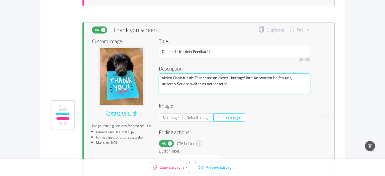
click at [191, 78] on textarea "Vielen Dank für die Teilnahme an dieser Umfrage! Ihre Antworten helfen uns, uns…" at bounding box center [234, 84] width 151 height 21
paste textarea "Deine Antworten sind angekommen 🙌 Du hilfst mir damit, meine Workshops noch bes…"
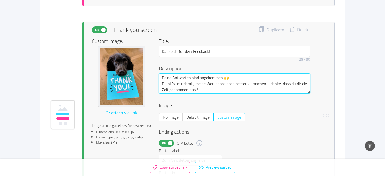
click at [269, 80] on textarea "Deine Antworten sind angekommen 🙌 Du hilfst mir damit, meine Workshops noch bes…" at bounding box center [234, 84] width 151 height 21
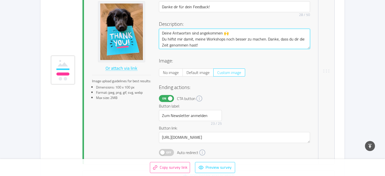
scroll to position [7763, 0]
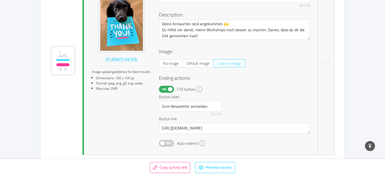
click at [171, 140] on span "Off" at bounding box center [168, 143] width 7 height 7
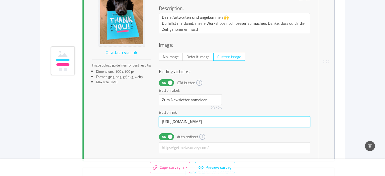
click at [201, 117] on textarea "[URL][DOMAIN_NAME]" at bounding box center [234, 122] width 151 height 11
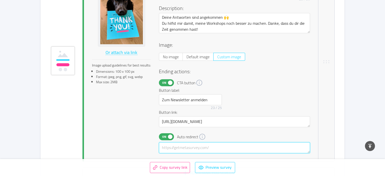
click at [175, 145] on textarea at bounding box center [234, 148] width 151 height 11
paste textarea "[URL][DOMAIN_NAME]"
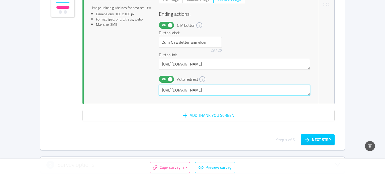
scroll to position [7851, 0]
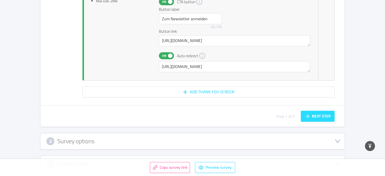
click at [310, 111] on button "Next step" at bounding box center [318, 116] width 34 height 11
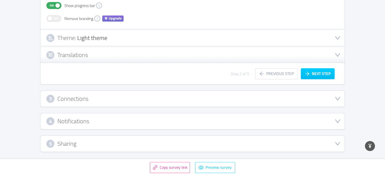
scroll to position [192, 0]
click at [177, 42] on div "Theme: Light theme" at bounding box center [192, 39] width 292 height 8
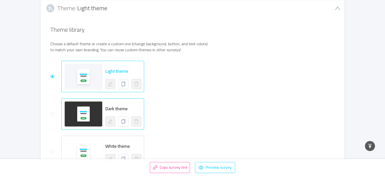
scroll to position [246, 0]
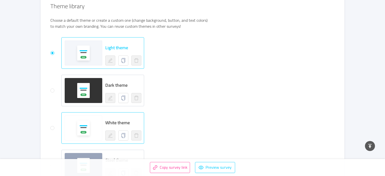
click at [123, 118] on div "White theme" at bounding box center [123, 128] width 36 height 25
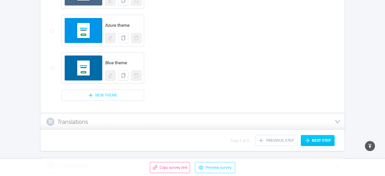
scroll to position [462, 0]
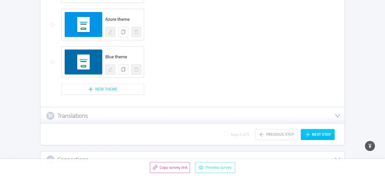
click at [220, 171] on button "Preview survey" at bounding box center [215, 167] width 40 height 11
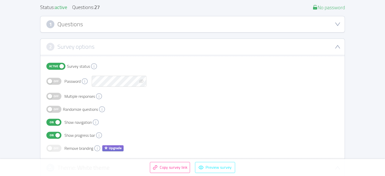
scroll to position [0, 0]
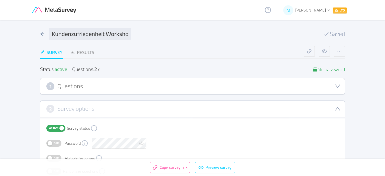
click at [132, 89] on div "1 Questions" at bounding box center [192, 86] width 292 height 8
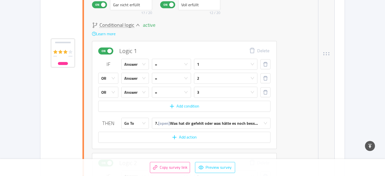
scroll to position [1922, 0]
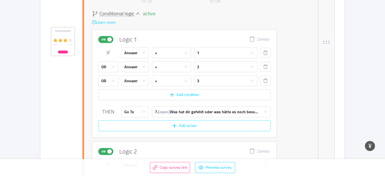
click at [176, 124] on button "Add action" at bounding box center [184, 126] width 172 height 11
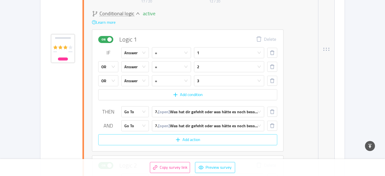
scroll to position [1929, 0]
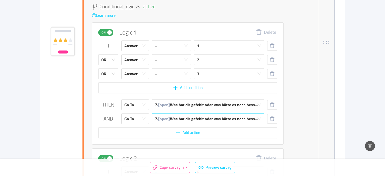
click at [169, 119] on span "[open]" at bounding box center [164, 119] width 12 height 8
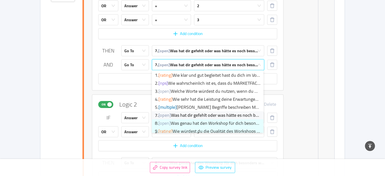
scroll to position [3, 0]
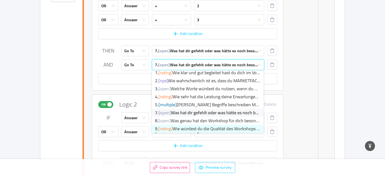
click at [168, 128] on span "[rating]" at bounding box center [165, 129] width 14 height 8
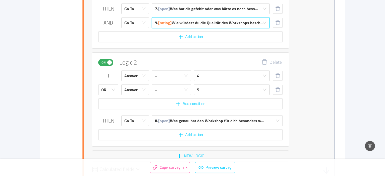
scroll to position [2037, 0]
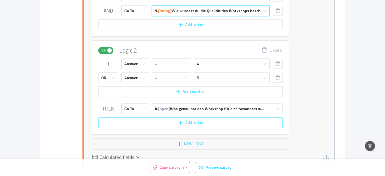
click at [158, 125] on button "Add action" at bounding box center [190, 123] width 184 height 11
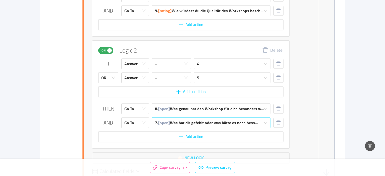
click at [163, 122] on span "[open]" at bounding box center [164, 123] width 12 height 8
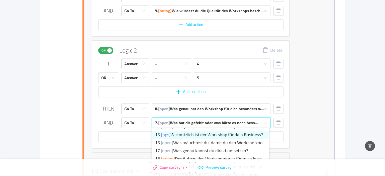
scroll to position [51, 0]
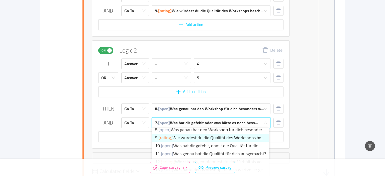
click at [172, 138] on span "[rating]" at bounding box center [165, 138] width 14 height 8
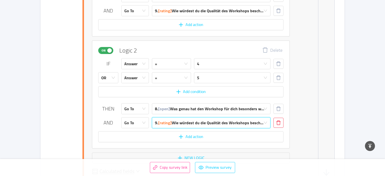
click at [275, 121] on button "button" at bounding box center [278, 123] width 10 height 10
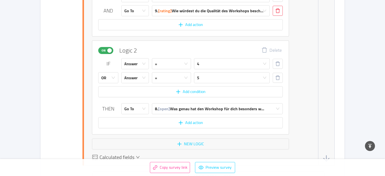
click at [281, 12] on button "button" at bounding box center [278, 11] width 10 height 10
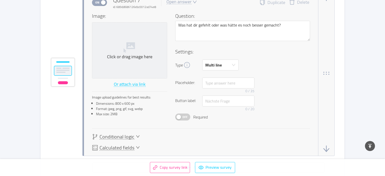
scroll to position [2227, 0]
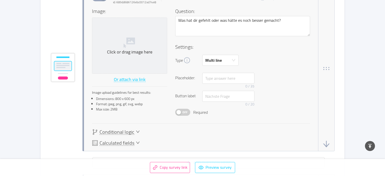
click at [122, 132] on span "Conditional logic" at bounding box center [117, 132] width 35 height 5
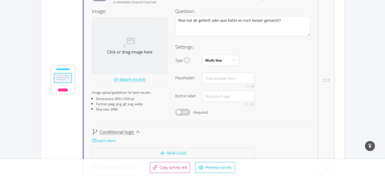
scroll to position [2239, 0]
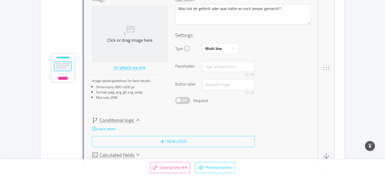
click at [128, 141] on button "New logic" at bounding box center [173, 141] width 163 height 11
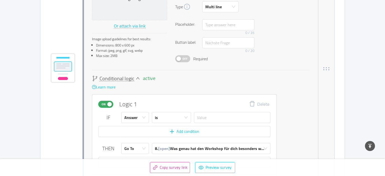
scroll to position [2281, 0]
click at [205, 118] on input "text" at bounding box center [232, 117] width 76 height 11
click at [161, 117] on div "is" at bounding box center [170, 118] width 30 height 11
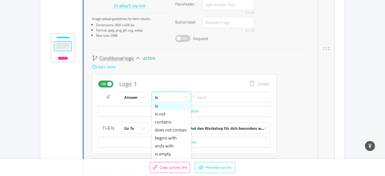
scroll to position [2308, 0]
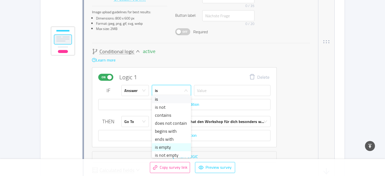
click at [167, 148] on li "is empty" at bounding box center [171, 148] width 39 height 8
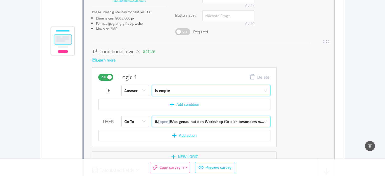
click at [220, 120] on div "8. [open] Was genau hat den Workshop für dich besonders w..." at bounding box center [209, 122] width 109 height 11
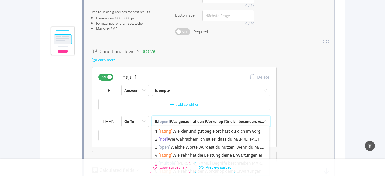
scroll to position [49, 0]
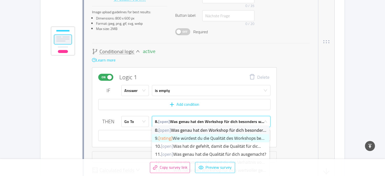
click at [216, 140] on li "9. [rating] Wie würdest du die Qualität des Workshops besch..." at bounding box center [210, 139] width 117 height 8
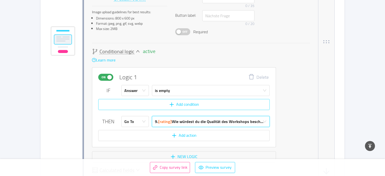
click at [170, 105] on button "Add condition" at bounding box center [183, 104] width 171 height 11
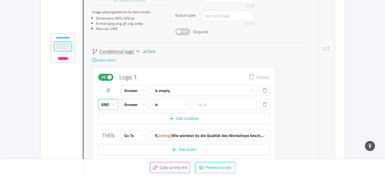
click at [101, 101] on div "AND" at bounding box center [105, 105] width 8 height 11
click at [111, 123] on li "OR" at bounding box center [108, 123] width 20 height 8
click at [209, 104] on input "text" at bounding box center [225, 104] width 63 height 11
click at [229, 106] on input "text" at bounding box center [225, 104] width 63 height 11
click at [174, 104] on div "is" at bounding box center [170, 105] width 30 height 11
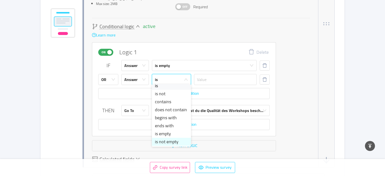
scroll to position [2335, 0]
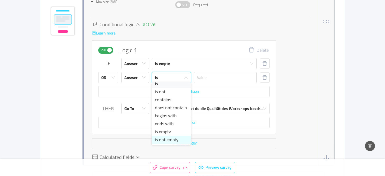
click at [175, 138] on li "is not empty" at bounding box center [171, 140] width 39 height 8
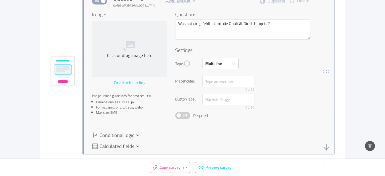
scroll to position [3201, 0]
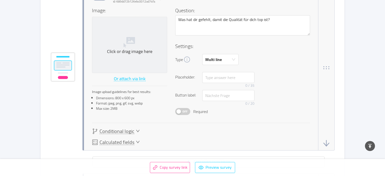
click at [129, 131] on span "Conditional logic" at bounding box center [117, 131] width 35 height 5
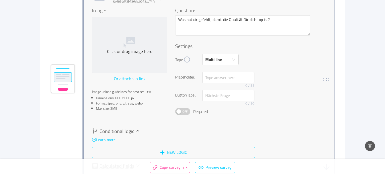
click at [139, 147] on button "New logic" at bounding box center [173, 152] width 163 height 11
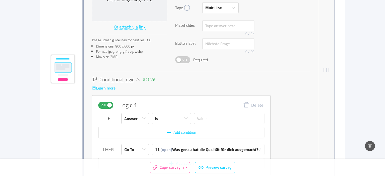
scroll to position [3282, 0]
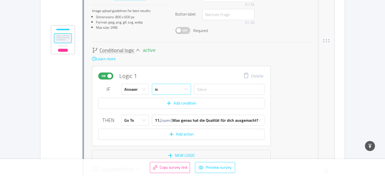
click at [175, 86] on div "is" at bounding box center [170, 89] width 30 height 11
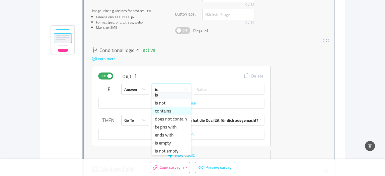
scroll to position [4, 0]
click at [165, 144] on li "is empty" at bounding box center [171, 143] width 39 height 8
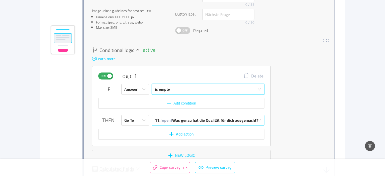
click at [168, 118] on span "[open]" at bounding box center [166, 121] width 12 height 8
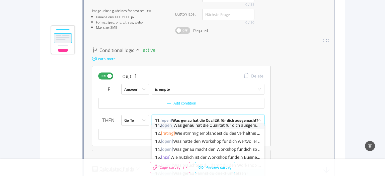
scroll to position [65, 0]
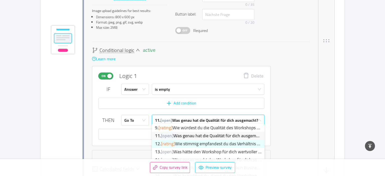
click at [233, 144] on li "12. [rating] Wie stimmig empfandest du das Verhältnis von Pr..." at bounding box center [208, 144] width 113 height 8
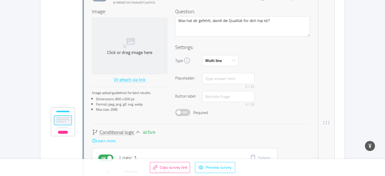
scroll to position [3255, 0]
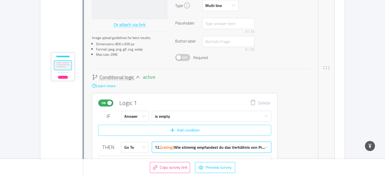
click at [183, 128] on button "Add condition" at bounding box center [184, 130] width 173 height 11
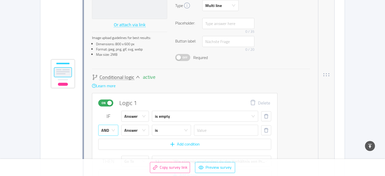
click at [109, 129] on div "AND" at bounding box center [106, 130] width 11 height 11
click at [110, 148] on li "OR" at bounding box center [108, 147] width 20 height 8
click at [174, 126] on div "is" at bounding box center [170, 130] width 30 height 11
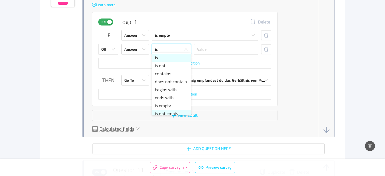
scroll to position [3, 0]
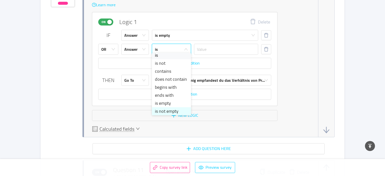
click at [171, 112] on li "is not empty" at bounding box center [171, 112] width 39 height 8
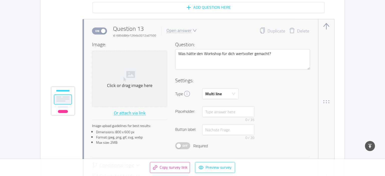
scroll to position [4175, 0]
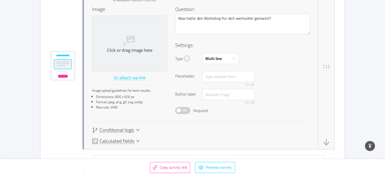
click at [129, 128] on span "Conditional logic" at bounding box center [117, 130] width 35 height 5
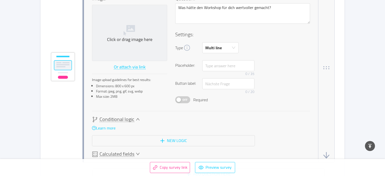
scroll to position [4203, 0]
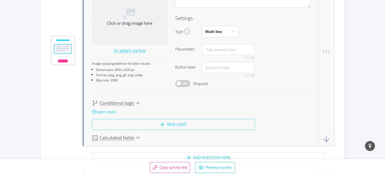
click at [151, 123] on button "New logic" at bounding box center [173, 124] width 163 height 11
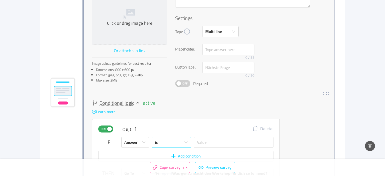
click at [164, 140] on div "is" at bounding box center [170, 142] width 30 height 11
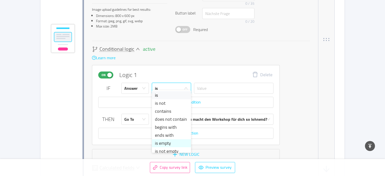
click at [173, 143] on li "is empty" at bounding box center [171, 144] width 39 height 8
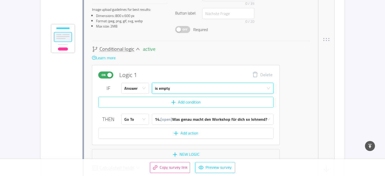
click at [166, 101] on button "Add condition" at bounding box center [185, 102] width 175 height 11
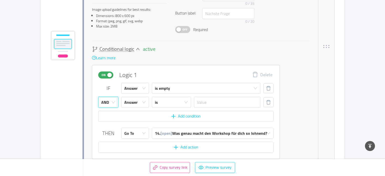
click at [116, 99] on div "AND" at bounding box center [108, 102] width 20 height 11
click at [109, 117] on li "OR" at bounding box center [108, 118] width 20 height 8
click at [168, 99] on div "is" at bounding box center [170, 102] width 30 height 11
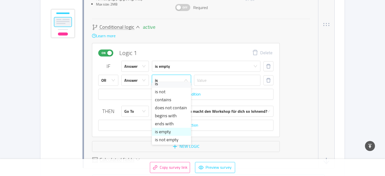
scroll to position [4311, 0]
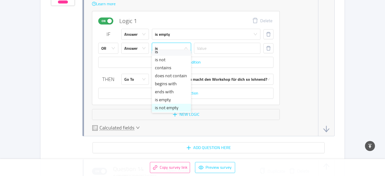
click at [172, 111] on li "is not empty" at bounding box center [171, 108] width 39 height 8
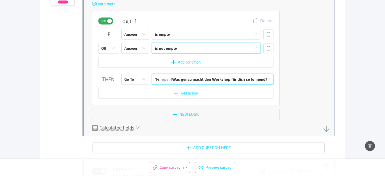
click at [210, 76] on div "14. [open] Was genau macht den Workshop für dich so lohnend?" at bounding box center [211, 79] width 112 height 11
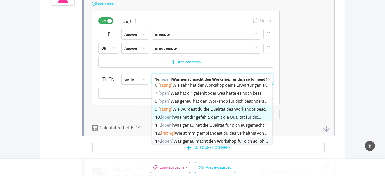
scroll to position [92, 0]
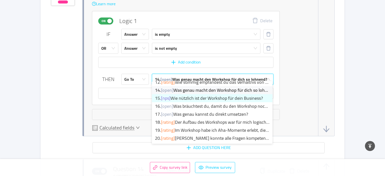
click at [196, 98] on li "15. [nps] Wie nützlich ist der Workshop für dein Business?" at bounding box center [212, 98] width 121 height 8
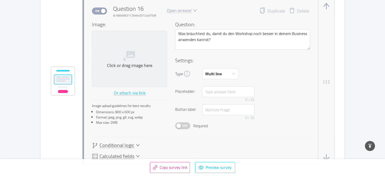
scroll to position [5231, 0]
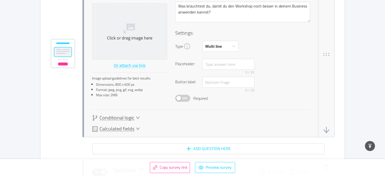
click at [118, 116] on span "Conditional logic" at bounding box center [117, 118] width 35 height 5
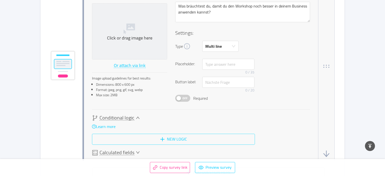
click at [113, 138] on button "New logic" at bounding box center [173, 139] width 163 height 11
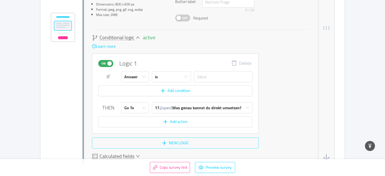
scroll to position [5312, 0]
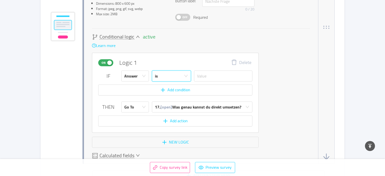
click at [165, 71] on div "is" at bounding box center [170, 76] width 30 height 11
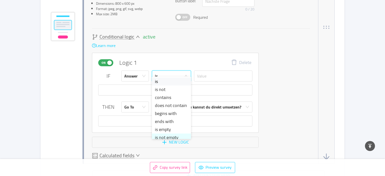
scroll to position [3, 0]
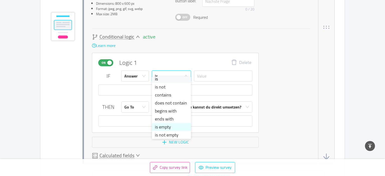
click at [169, 128] on li "is empty" at bounding box center [171, 127] width 39 height 8
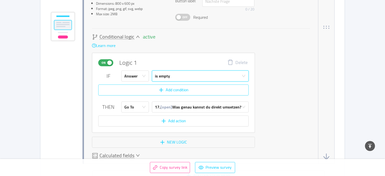
click at [138, 85] on button "Add condition" at bounding box center [173, 90] width 150 height 11
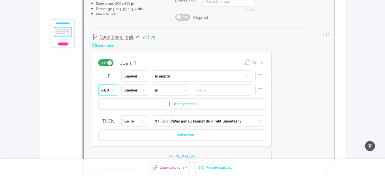
click at [112, 88] on icon "icon: down" at bounding box center [113, 90] width 4 height 4
click at [111, 107] on li "OR" at bounding box center [108, 104] width 20 height 8
click at [169, 86] on div "is" at bounding box center [170, 90] width 30 height 11
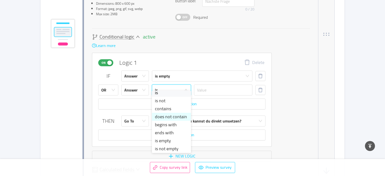
scroll to position [4, 0]
click at [166, 149] on li "is not empty" at bounding box center [171, 148] width 39 height 8
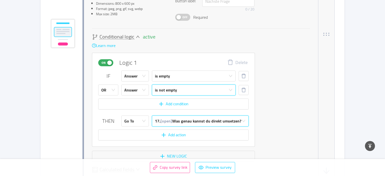
click at [180, 116] on div "17. [open] Was genau kannst du direkt umsetzen?" at bounding box center [198, 121] width 86 height 11
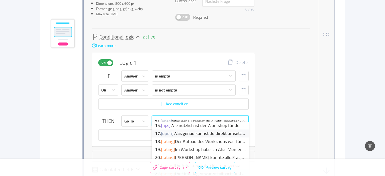
scroll to position [111, 0]
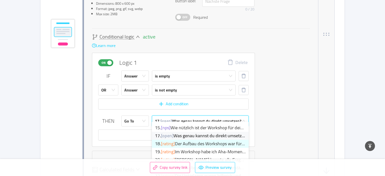
click at [175, 144] on span "[rating]" at bounding box center [168, 144] width 14 height 8
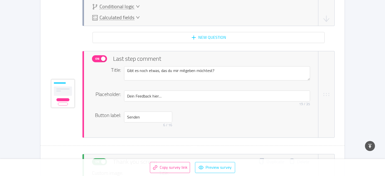
scroll to position [8074, 0]
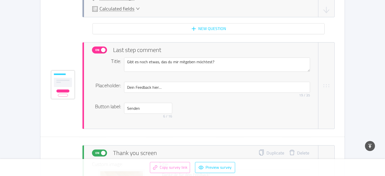
click at [166, 168] on button "Copy survey link" at bounding box center [170, 167] width 40 height 11
click at [184, 168] on button "Copy survey link" at bounding box center [170, 167] width 40 height 11
